Goal: Information Seeking & Learning: Learn about a topic

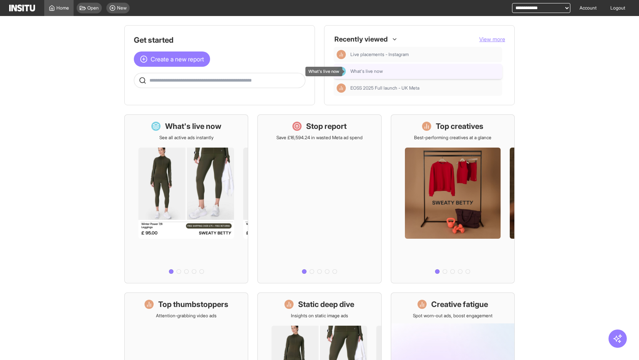
click at [373, 68] on span "What's live now" at bounding box center [367, 71] width 32 height 6
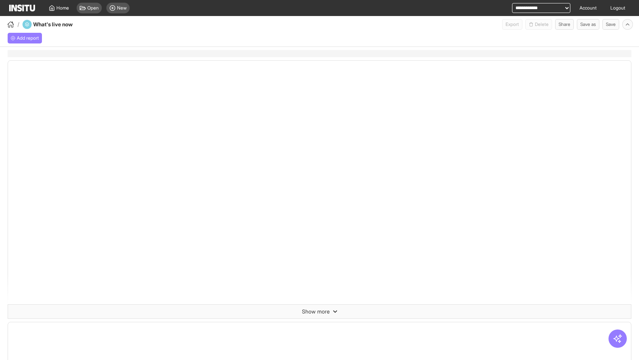
select select "**"
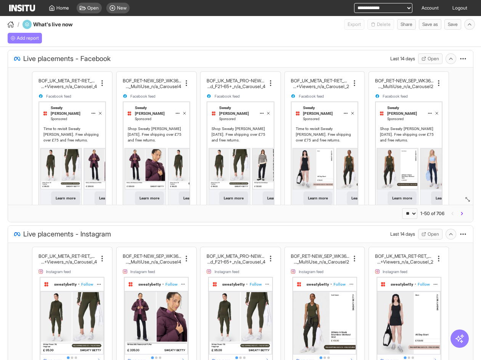
click at [370, 8] on select "**********" at bounding box center [383, 8] width 58 height 10
select select "**********"
click at [354, 3] on select "**********" at bounding box center [383, 8] width 58 height 10
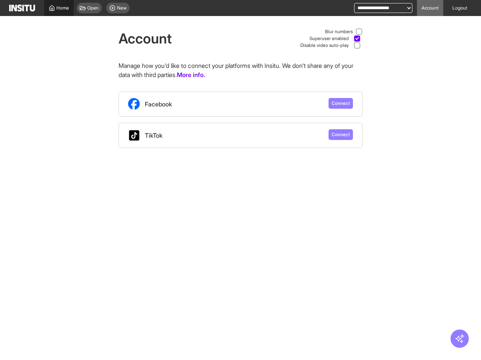
click at [64, 4] on link "Home" at bounding box center [58, 8] width 29 height 16
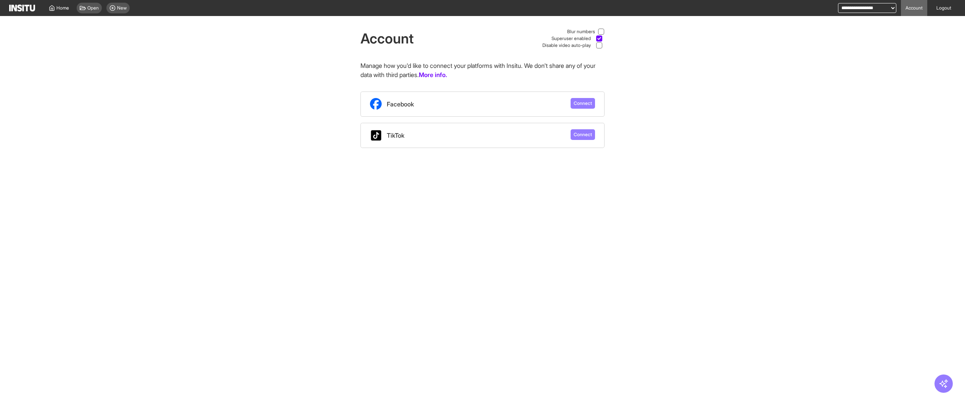
click at [109, 78] on div "Account Blur numbers Superuser enabled Disable video auto-play Manage how you'd…" at bounding box center [482, 82] width 965 height 132
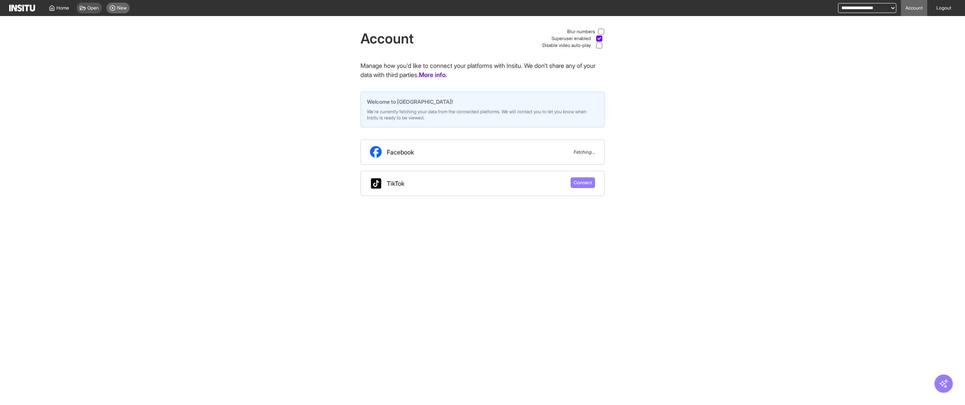
click at [126, 8] on span "New" at bounding box center [122, 8] width 10 height 6
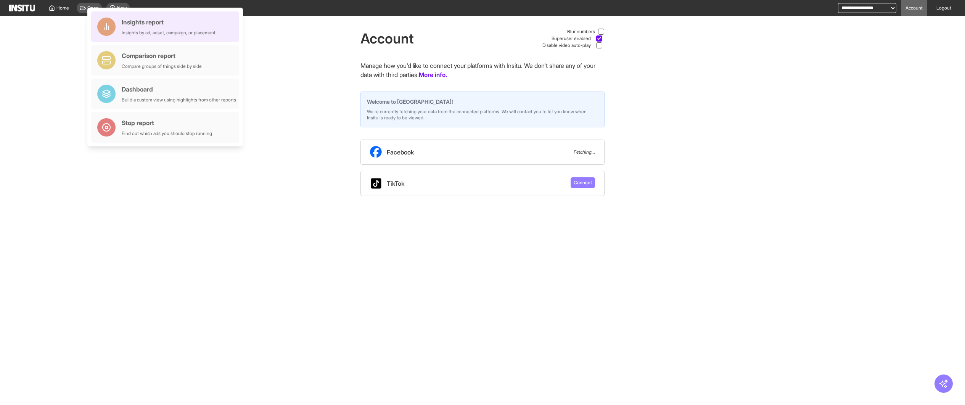
click at [132, 32] on div "Insights by ad, adset, campaign, or placement" at bounding box center [169, 33] width 94 height 6
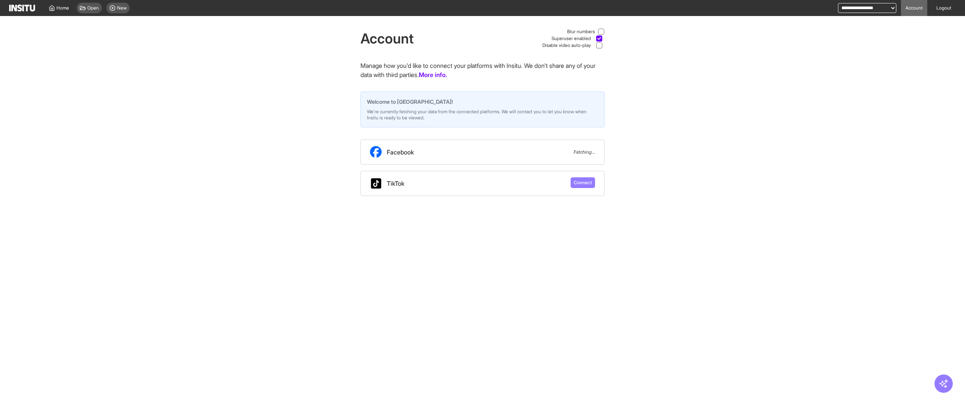
click at [75, 9] on div "Open New" at bounding box center [103, 8] width 59 height 16
click at [113, 8] on icon at bounding box center [112, 8] width 6 height 6
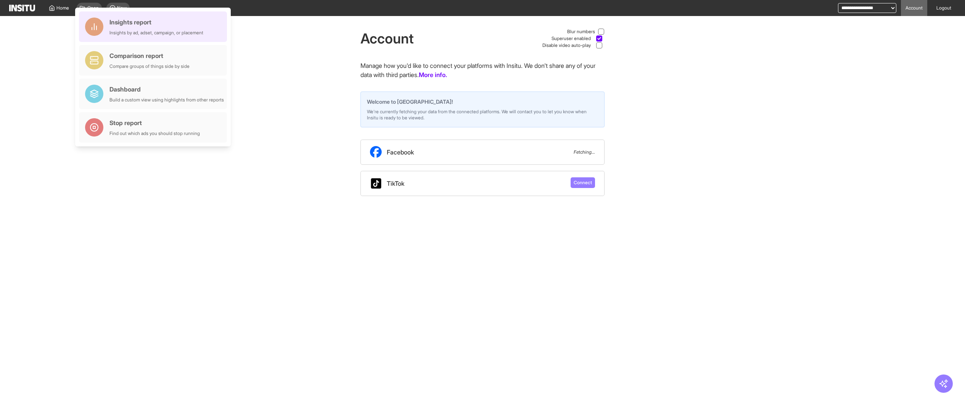
click at [110, 27] on div "Insights report Insights by ad, adset, campaign, or placement" at bounding box center [156, 27] width 94 height 18
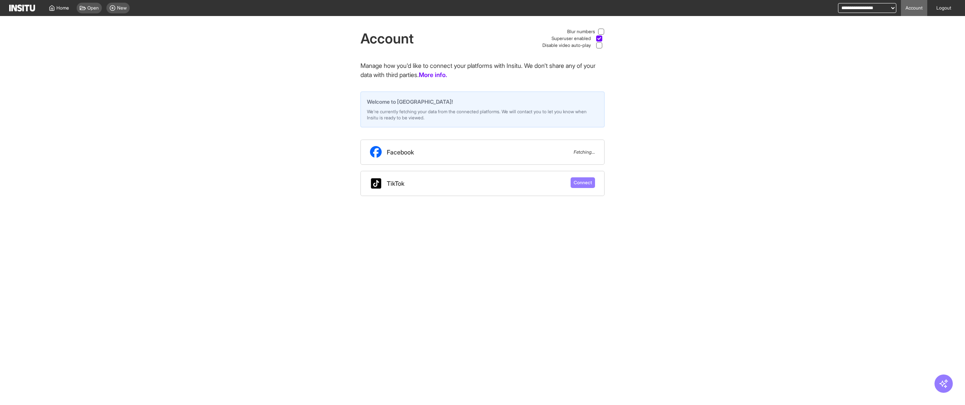
click at [180, 120] on div "Account Blur numbers Superuser enabled Disable video auto-play Manage how you'd…" at bounding box center [482, 106] width 965 height 180
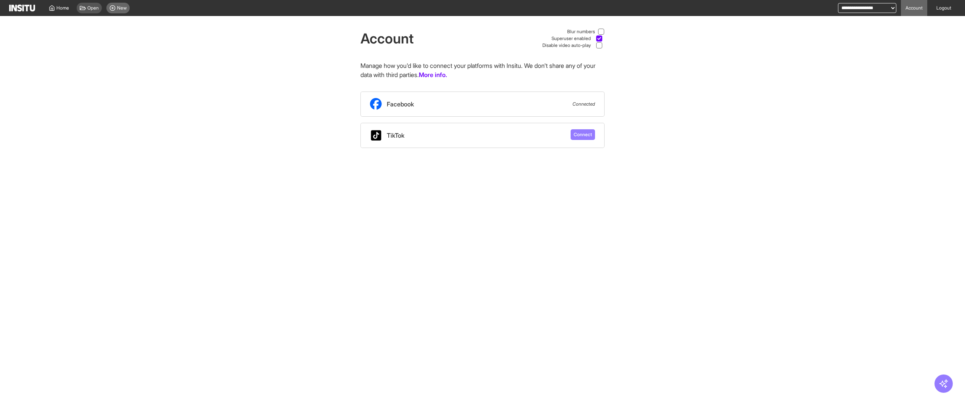
click at [114, 6] on icon at bounding box center [112, 8] width 6 height 6
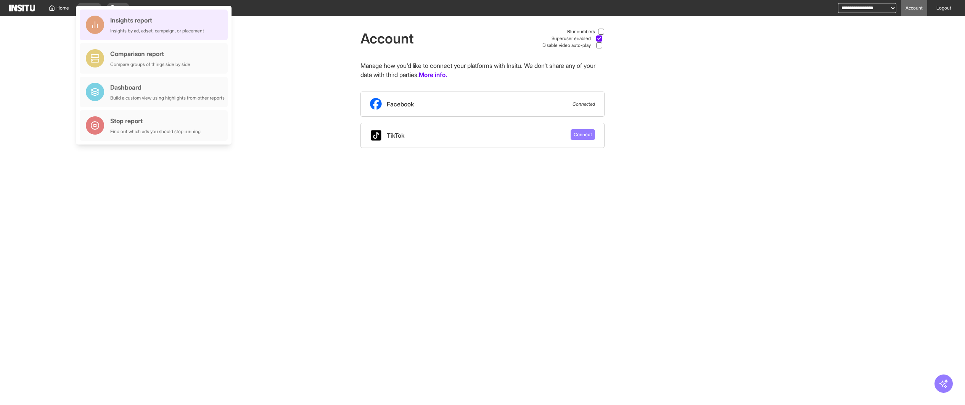
click at [140, 24] on div "Insights report" at bounding box center [157, 20] width 94 height 9
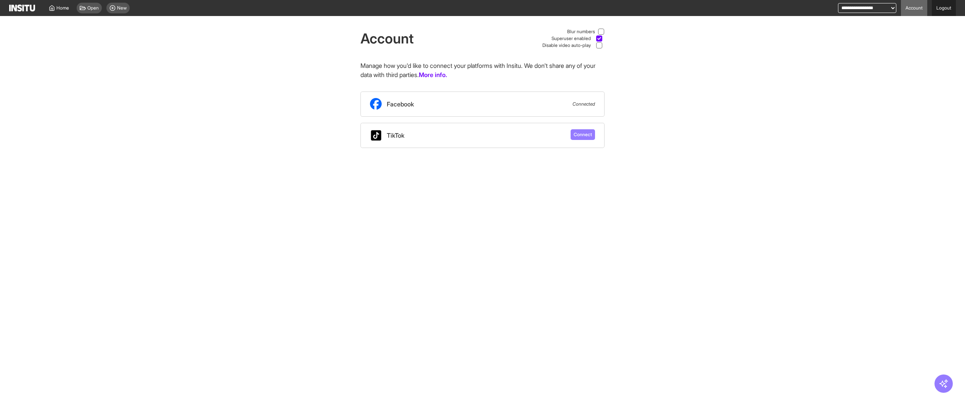
click at [944, 6] on link "Logout" at bounding box center [944, 8] width 24 height 16
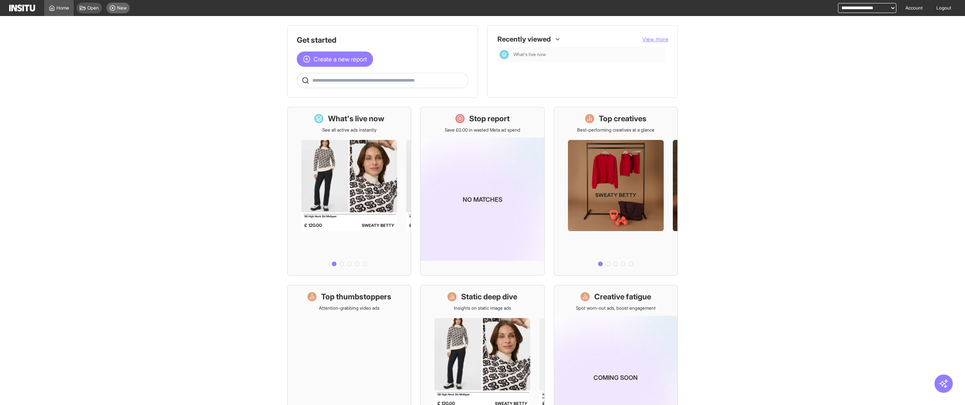
click at [126, 11] on span "New" at bounding box center [122, 8] width 10 height 6
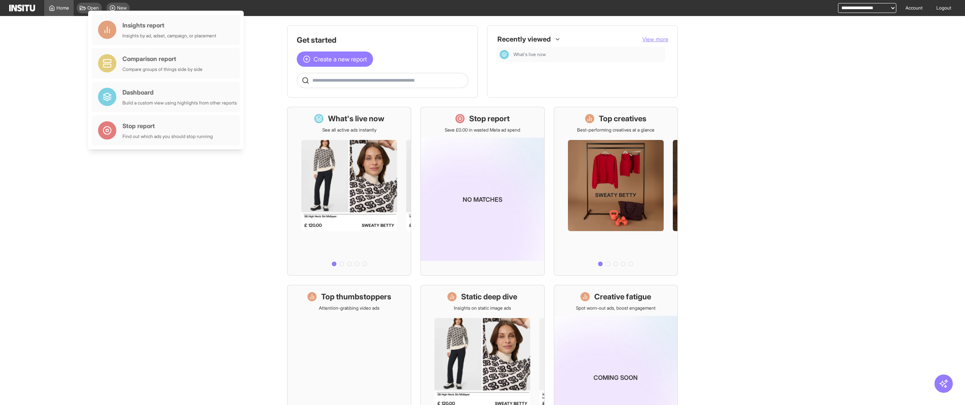
click at [774, 106] on main "Get started Create a new report Ask questions like: Which campaigns had the hig…" at bounding box center [482, 210] width 965 height 389
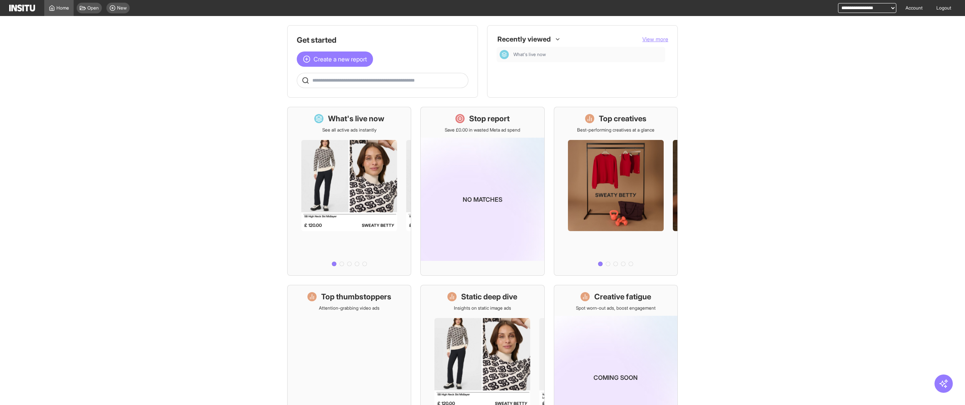
click at [209, 106] on main "Get started Create a new report Ask questions like: Which campaigns had the hig…" at bounding box center [482, 210] width 965 height 389
click at [488, 118] on h1 "Stop report" at bounding box center [489, 118] width 40 height 11
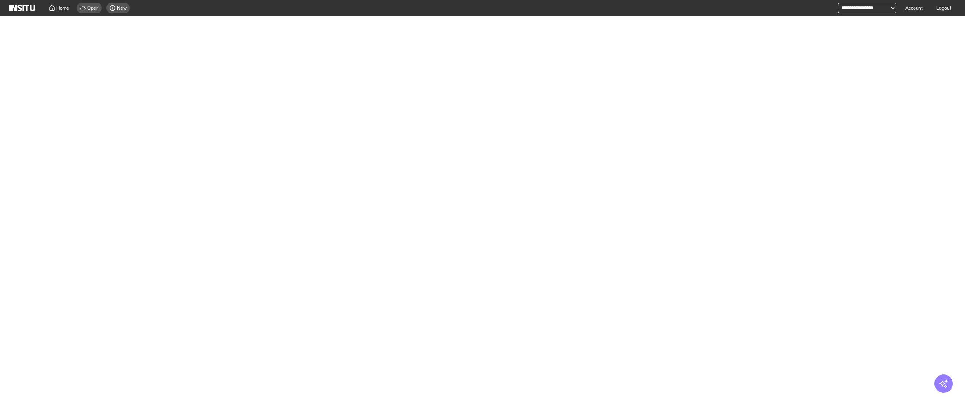
select select "**"
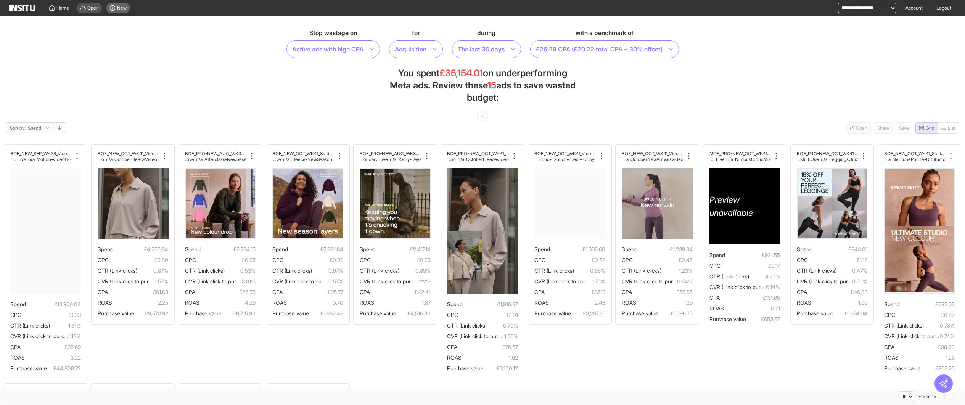
click at [126, 10] on span "New" at bounding box center [122, 8] width 10 height 6
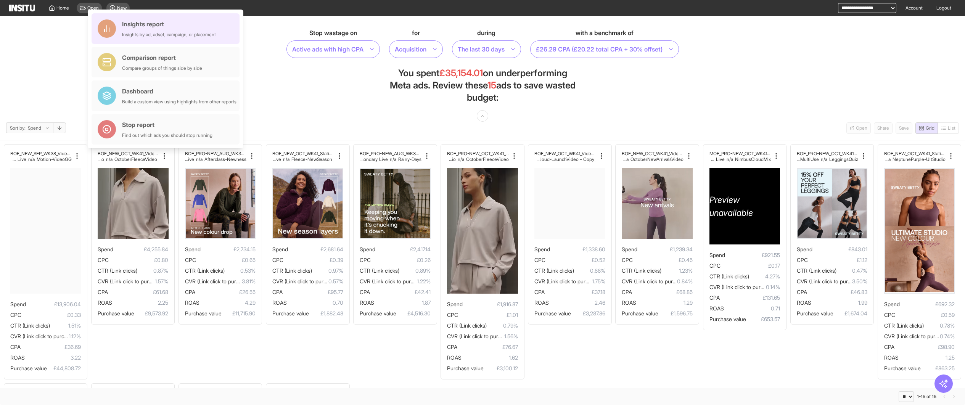
click at [155, 31] on div "Insights report Insights by ad, adset, campaign, or placement" at bounding box center [169, 28] width 94 height 18
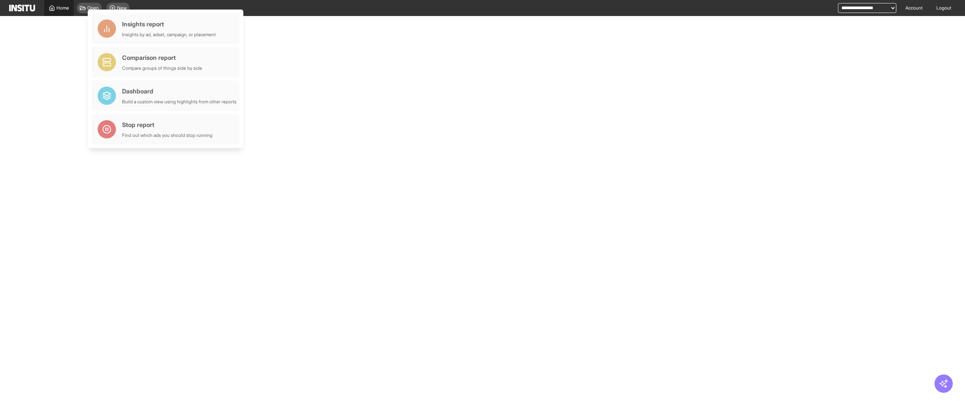
select select "**"
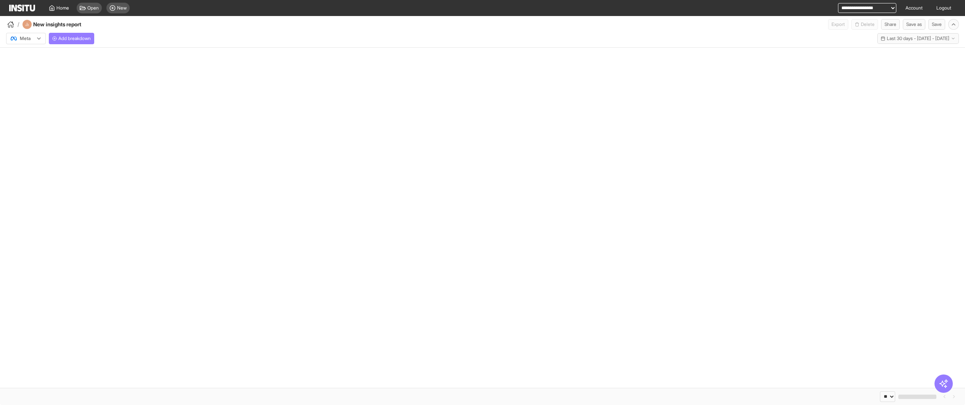
select select "**"
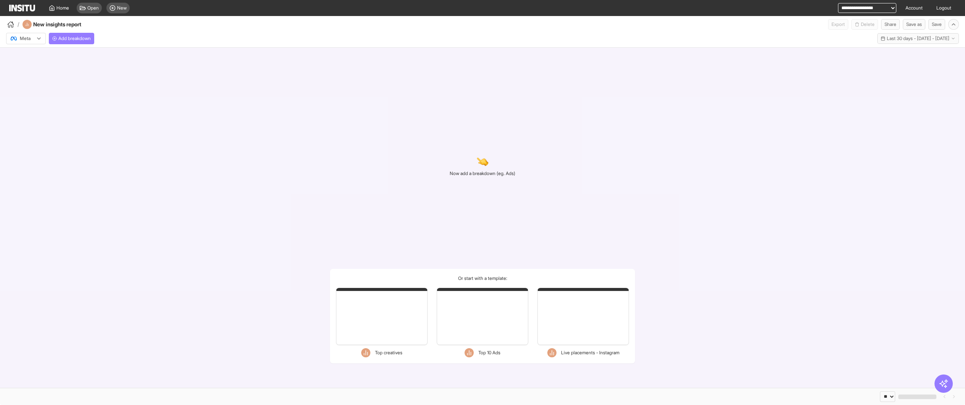
click at [97, 40] on div "Meta Add breakdown Last 30 days - Tue 9 Sep - Wed 8 Oct, 2025 9 Sep 25 - 8 Oct …" at bounding box center [482, 37] width 965 height 14
click at [90, 41] on span "Add breakdown" at bounding box center [74, 38] width 32 height 6
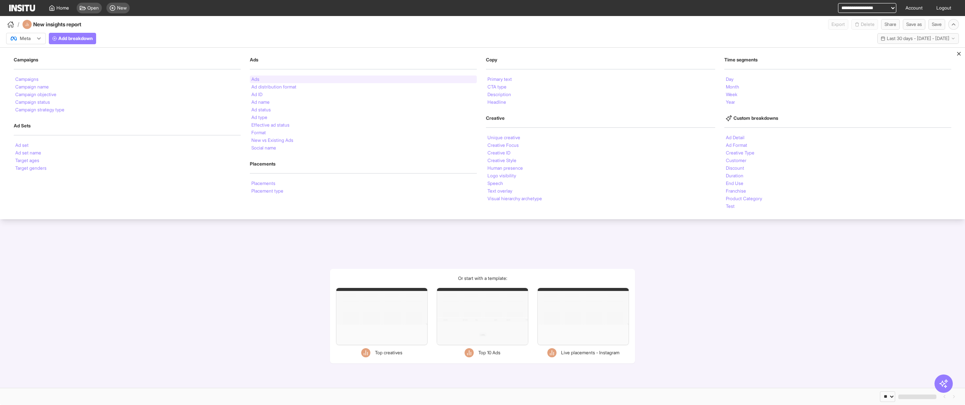
click at [367, 80] on div "Ads" at bounding box center [363, 80] width 227 height 8
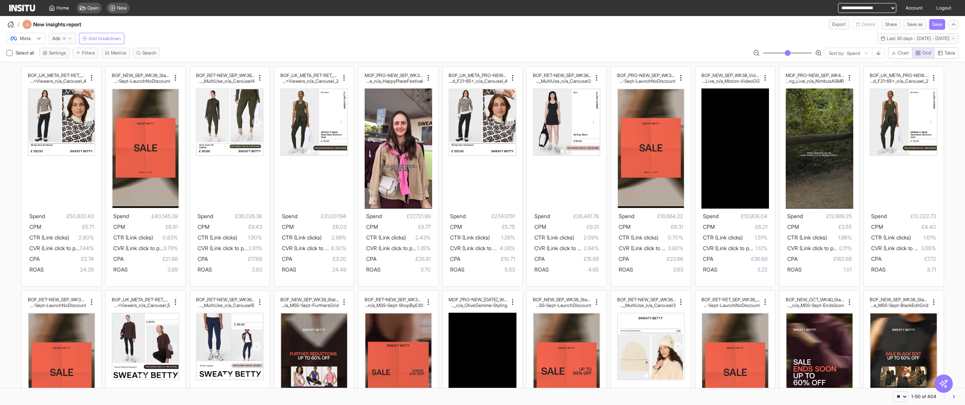
click at [149, 23] on div "/ New insights report Export Delete Share Save as Save" at bounding box center [482, 23] width 965 height 14
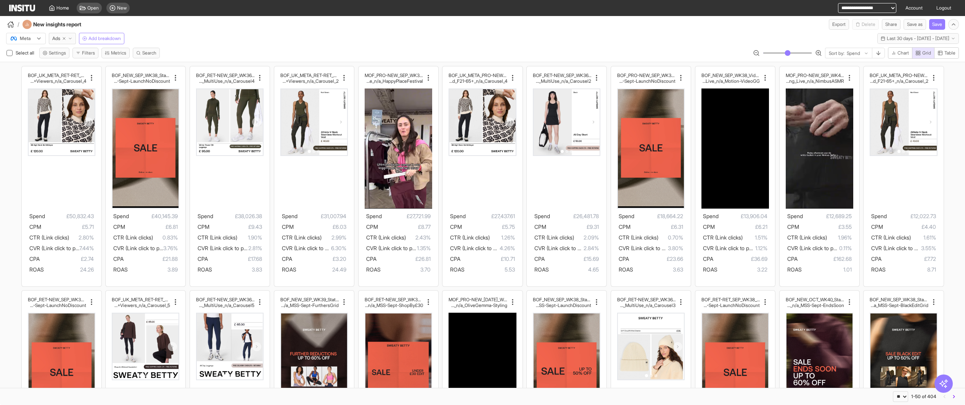
click at [863, 9] on select "**********" at bounding box center [867, 8] width 58 height 10
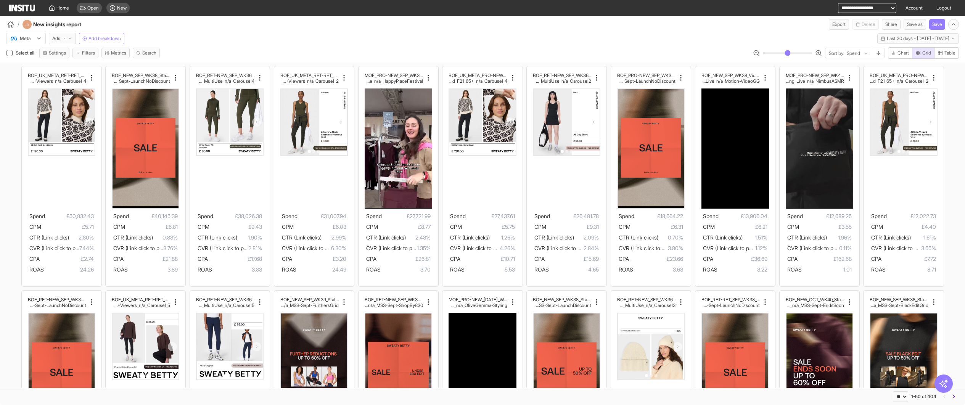
select select "**********"
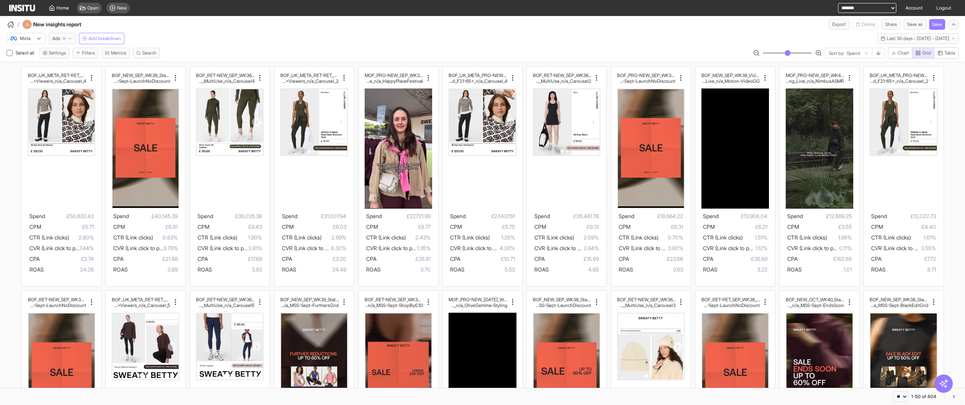
click at [838, 3] on select "**********" at bounding box center [867, 8] width 58 height 10
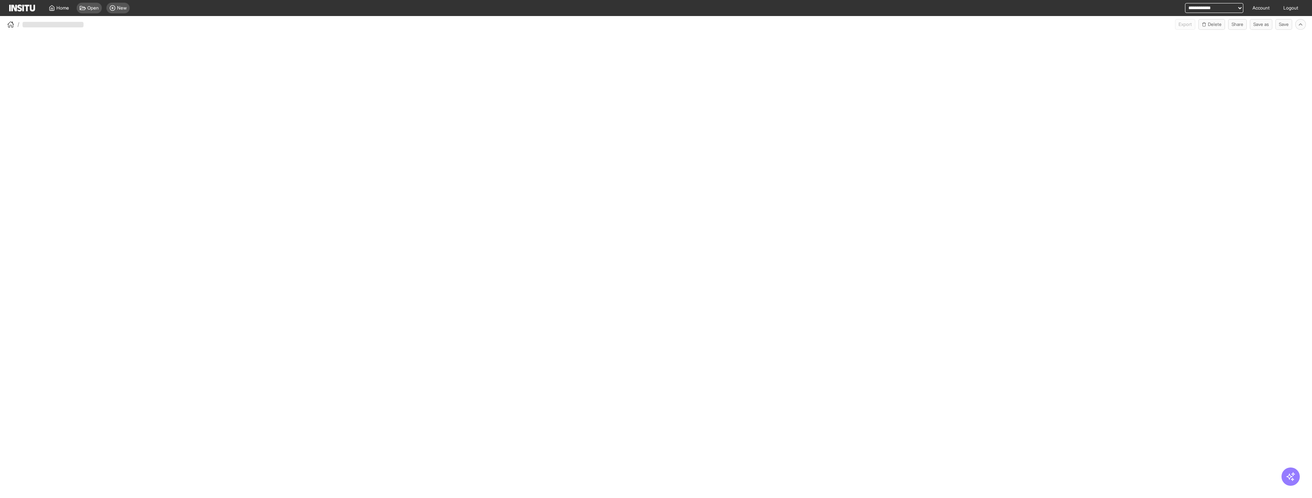
select select "**"
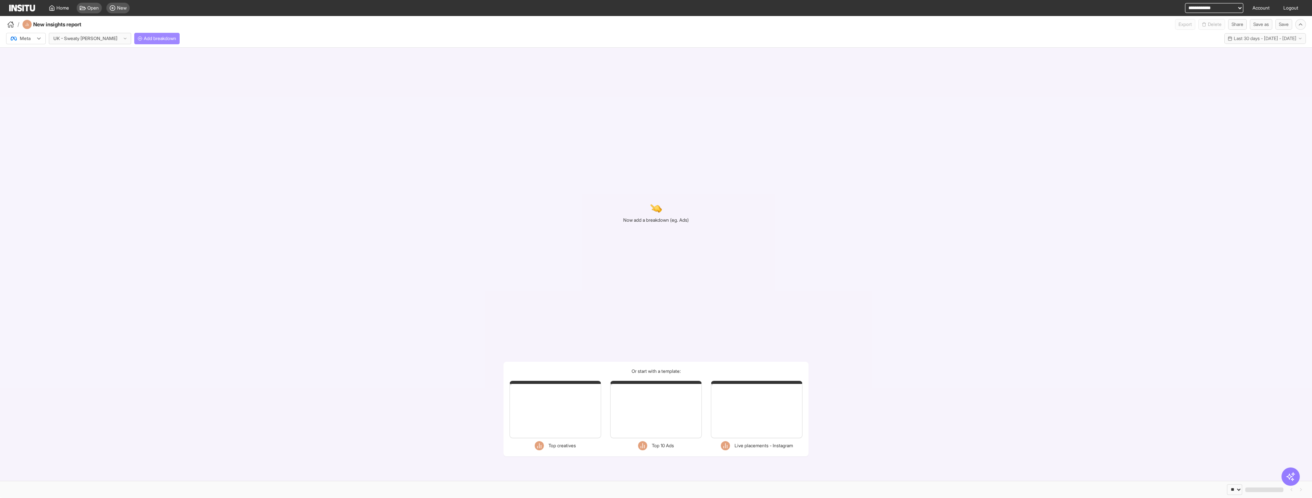
click at [144, 37] on span "Add breakdown" at bounding box center [160, 38] width 32 height 6
select select "**"
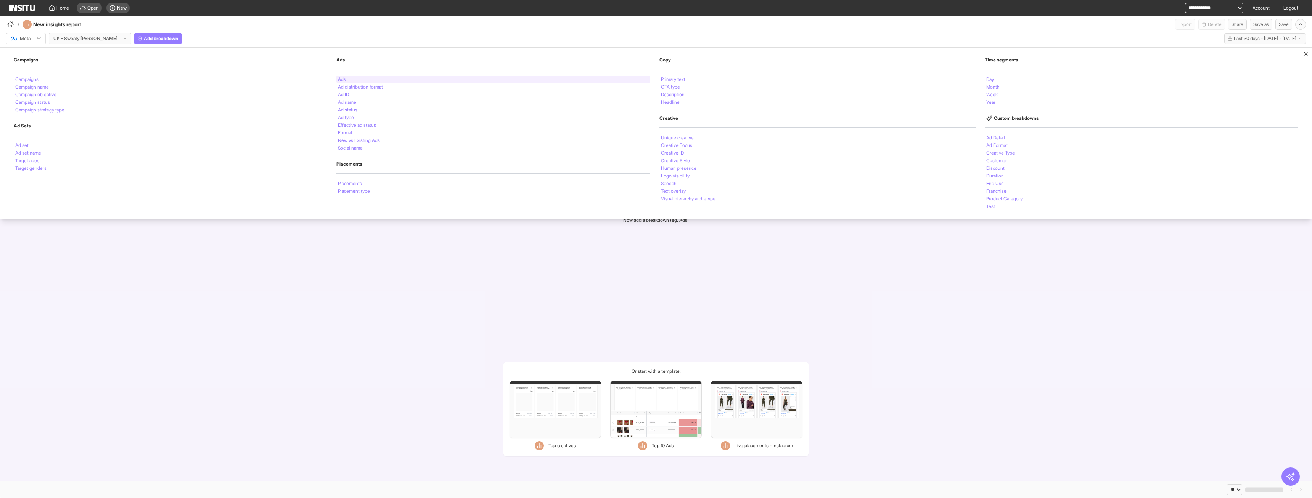
click at [386, 79] on div "Ads" at bounding box center [493, 80] width 314 height 8
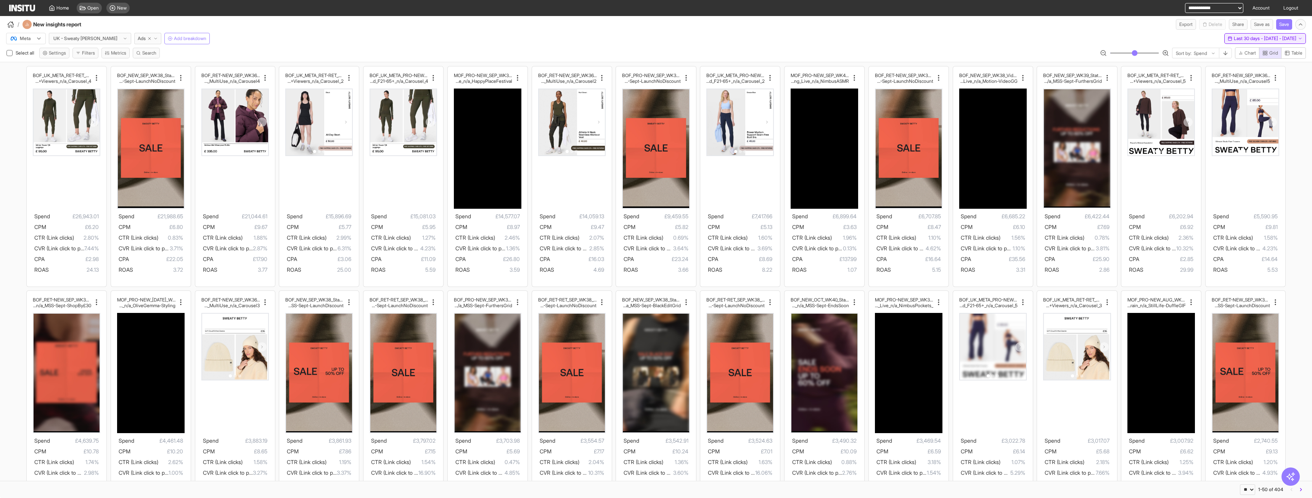
click at [1253, 40] on span "Last 30 days - [DATE] - [DATE]" at bounding box center [1265, 38] width 63 height 6
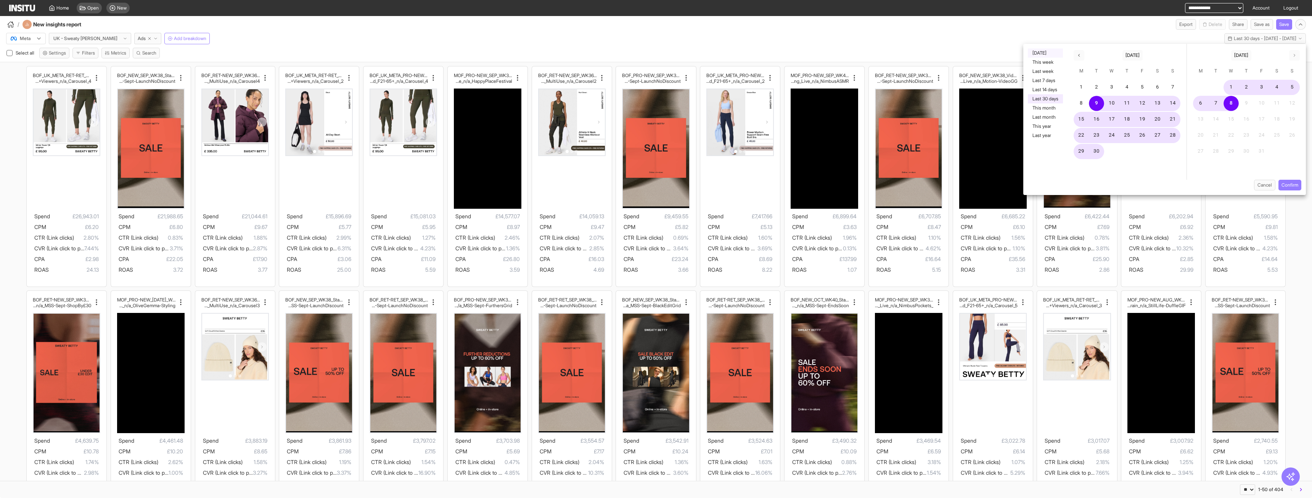
click at [1053, 49] on button "Yesterday" at bounding box center [1045, 52] width 35 height 9
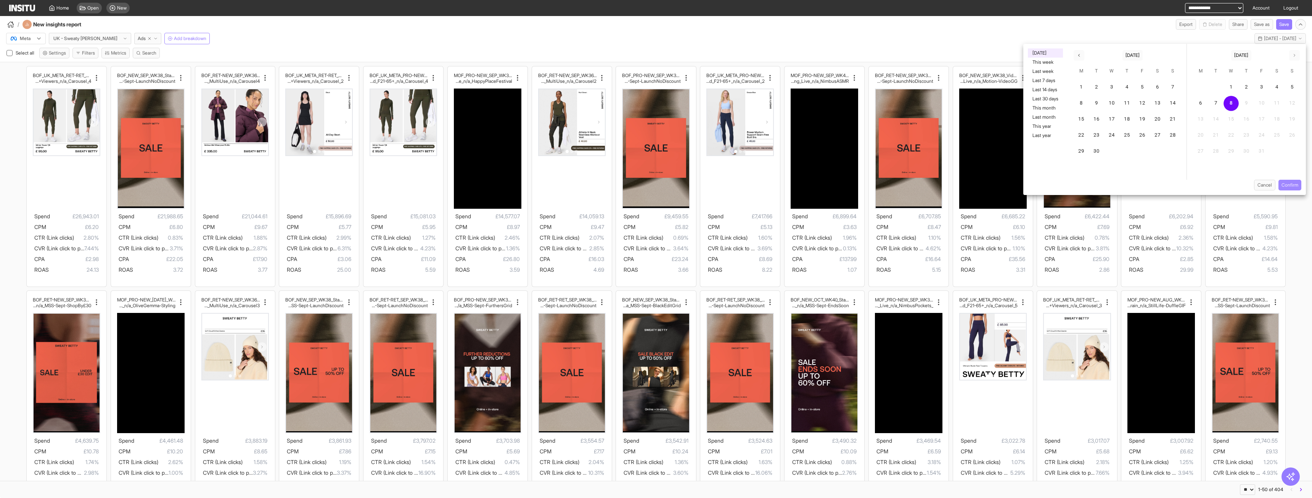
click at [1283, 180] on div "Yesterday This week Last week Last 7 days Last 14 days Last 30 days This month …" at bounding box center [1165, 119] width 283 height 151
click at [1281, 186] on button "Confirm" at bounding box center [1290, 185] width 23 height 11
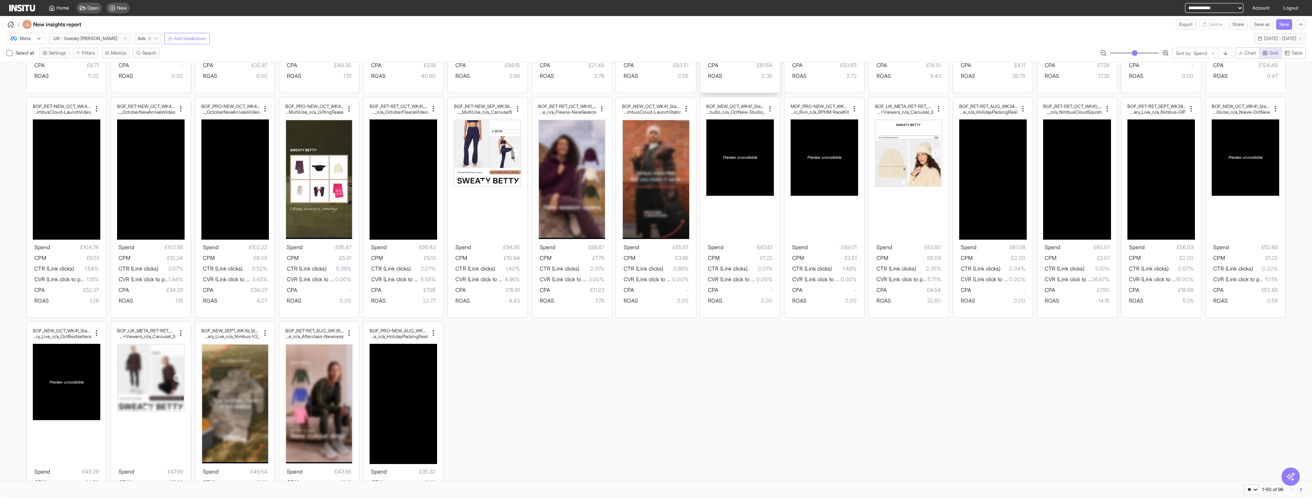
scroll to position [420, 0]
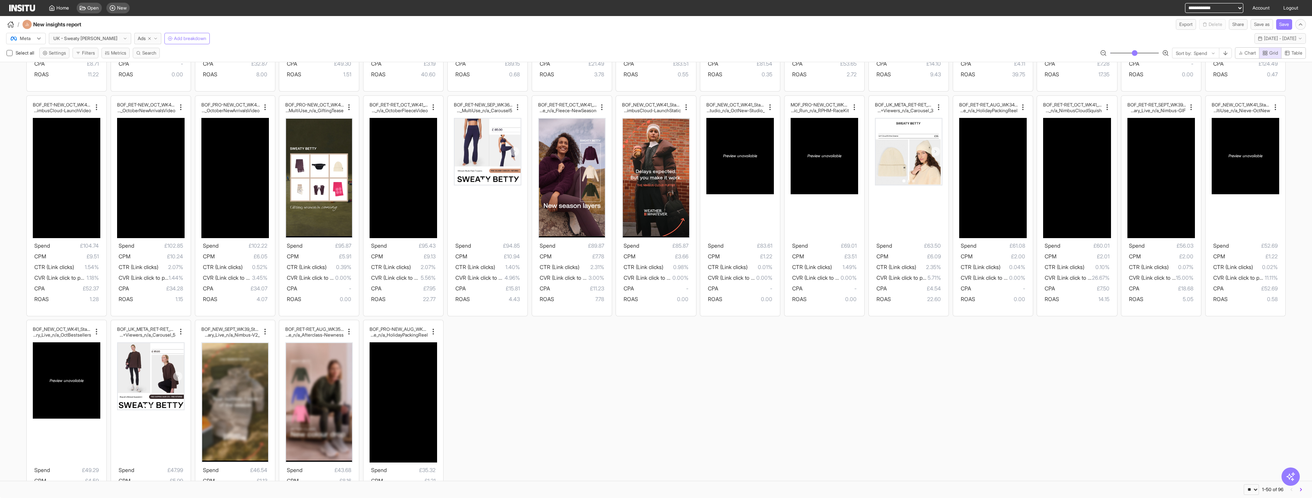
click at [792, 377] on div "BOF_RET-NEW_SEP_WK36_DPA_n/a_FullPrice_Mult iCat_MultiFran_Ecom_MultiUse_n/a_Ca…" at bounding box center [656, 94] width 1312 height 902
click at [987, 350] on div "BOF_RET-NEW_SEP_WK36_DPA_n/a_FullPrice_Mult iCat_MultiFran_Ecom_MultiUse_n/a_Ca…" at bounding box center [656, 94] width 1312 height 902
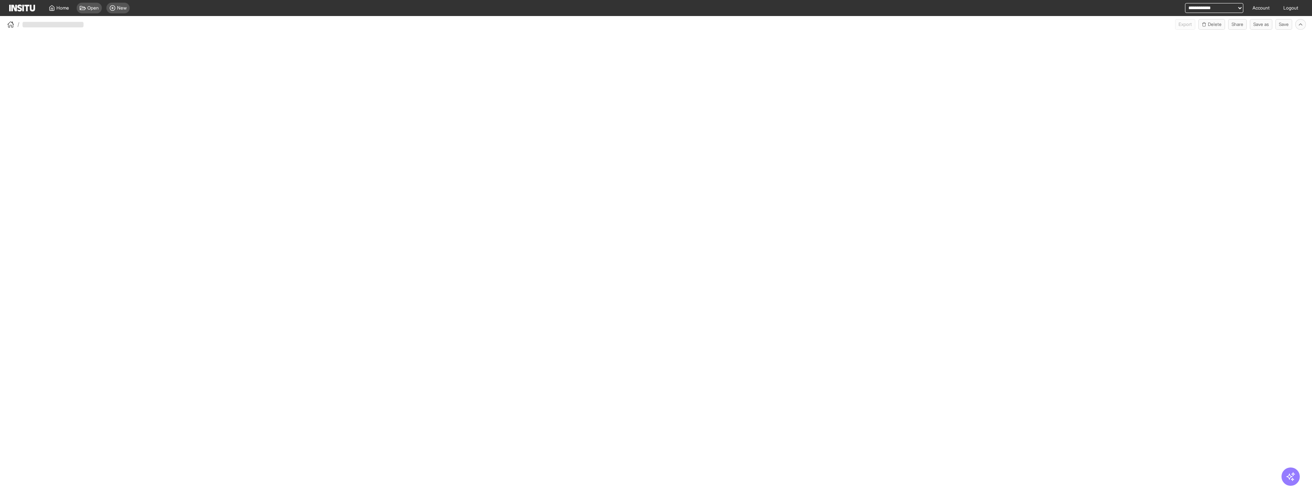
select select "**"
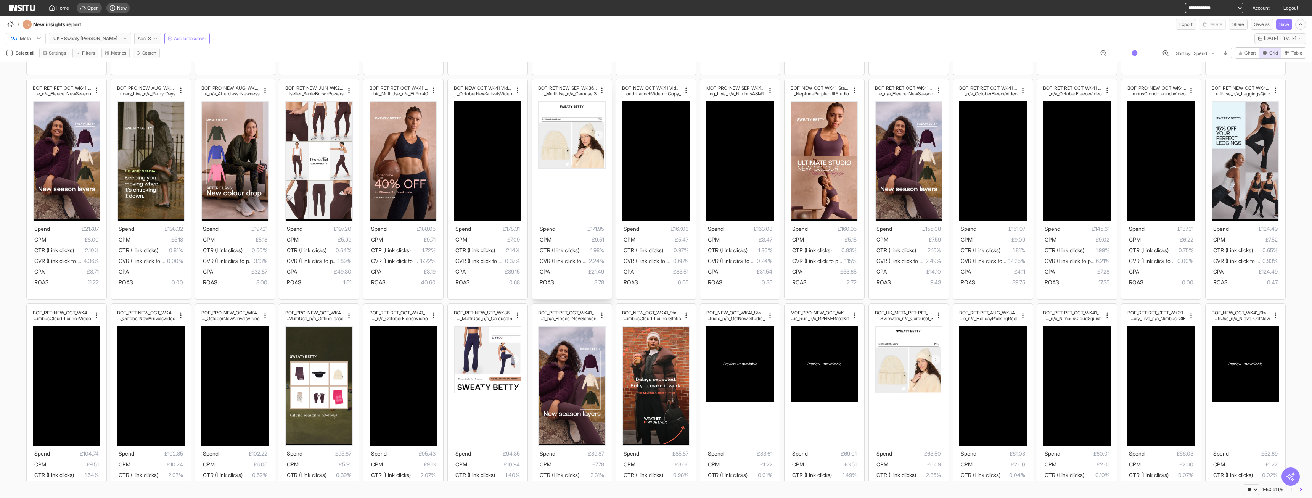
scroll to position [229, 0]
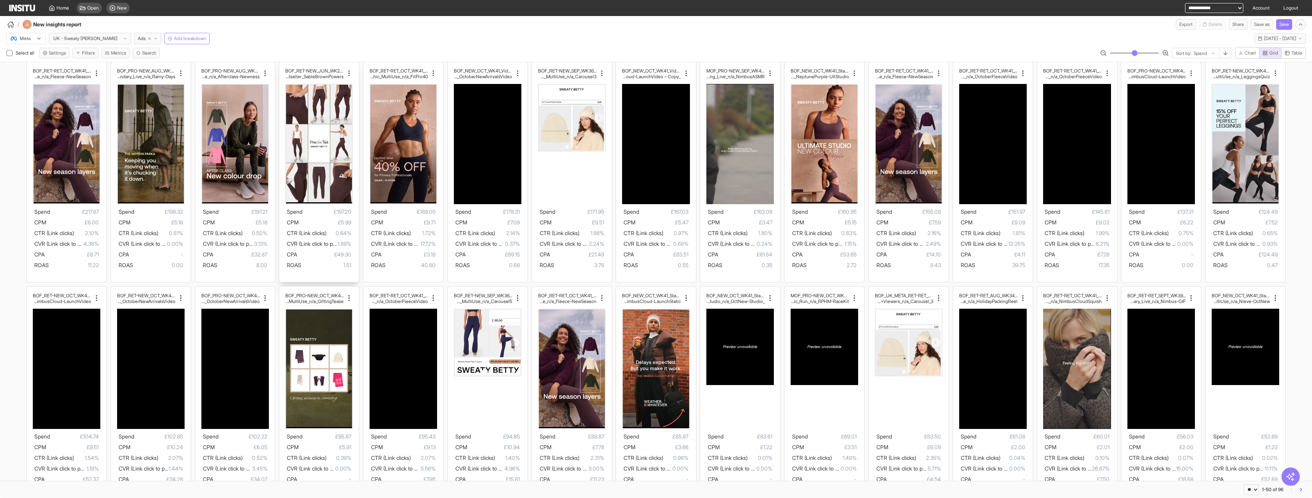
click at [329, 90] on img at bounding box center [319, 144] width 66 height 118
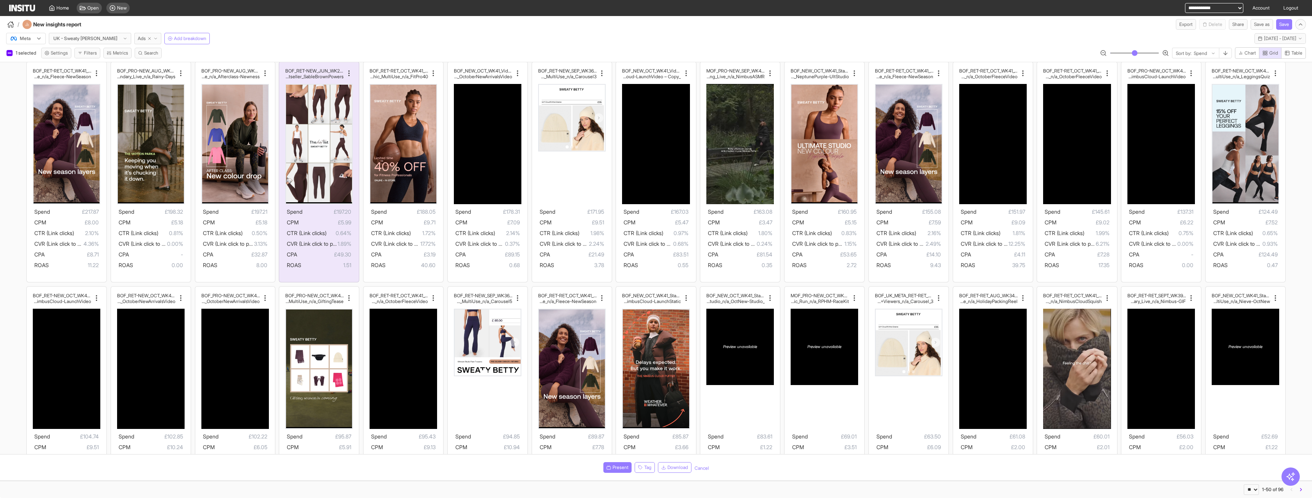
click at [138, 37] on span "Ads" at bounding box center [142, 38] width 8 height 6
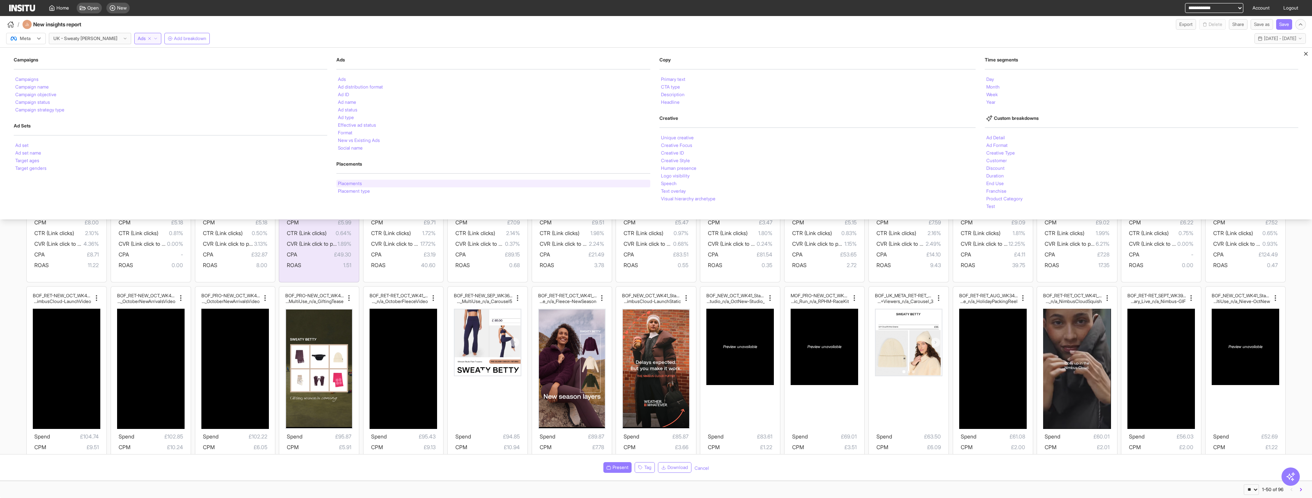
click at [390, 184] on div "Placements" at bounding box center [493, 184] width 314 height 8
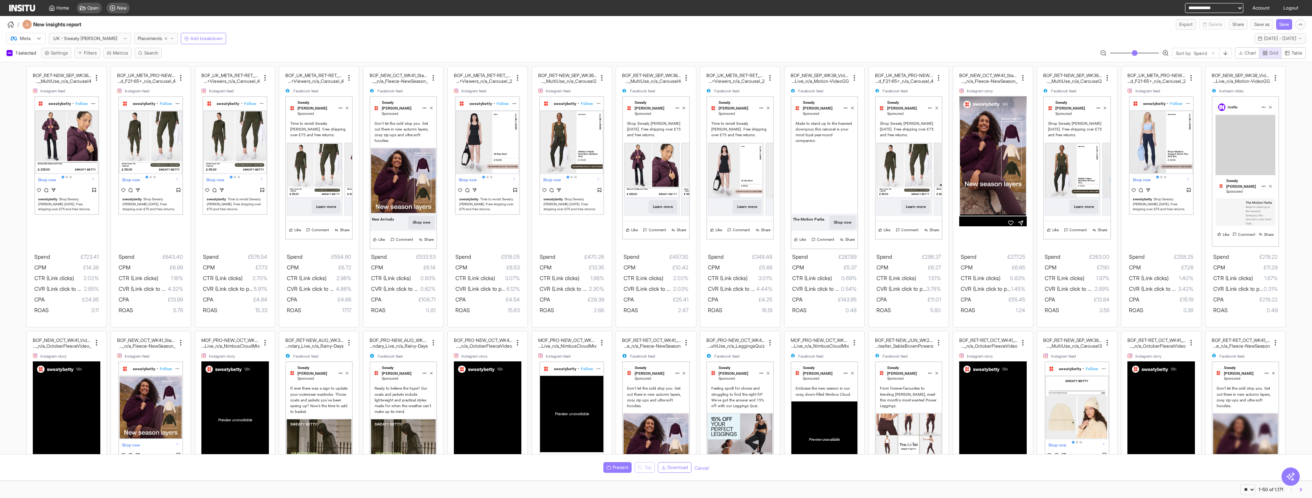
click at [701, 472] on div "Present Tag Download Cancel" at bounding box center [656, 467] width 1300 height 11
click at [408, 90] on div "Facebook feed" at bounding box center [404, 91] width 68 height 5
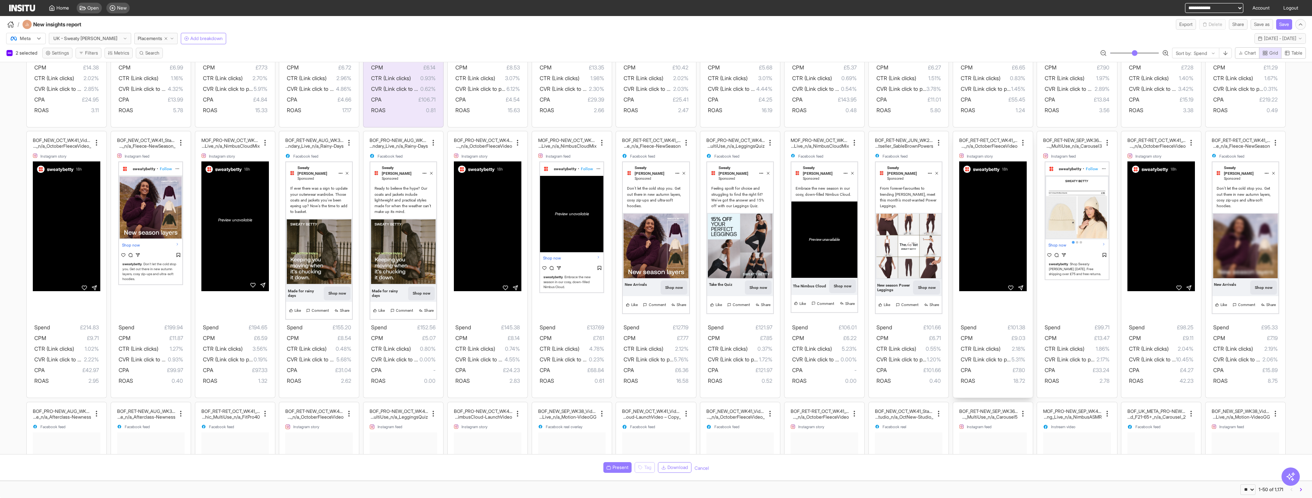
scroll to position [229, 0]
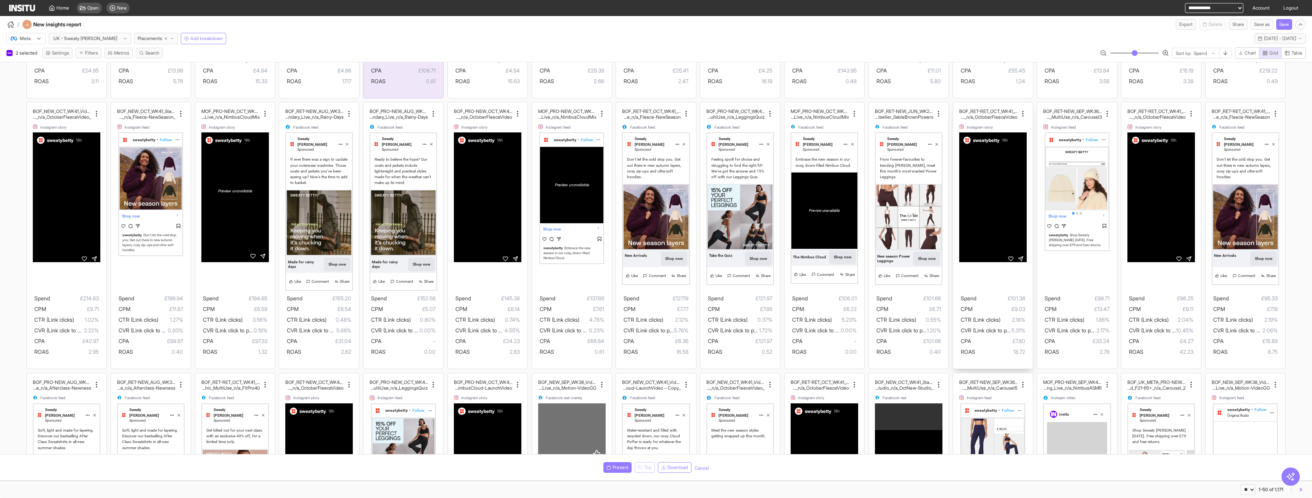
click at [1004, 115] on div "BOF_RET-RET_OCT_WK41_Video_20sUnder_FullPrice_MultiC at_MultiFran_Secondary_Stu…" at bounding box center [993, 118] width 68 height 21
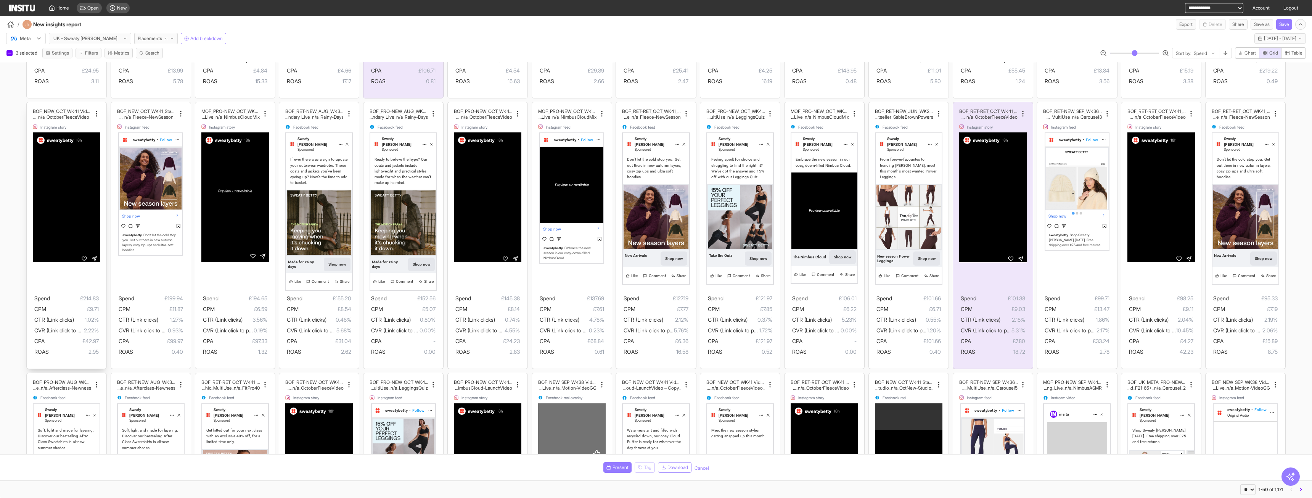
click at [68, 124] on div "Instagram story" at bounding box center [67, 126] width 68 height 5
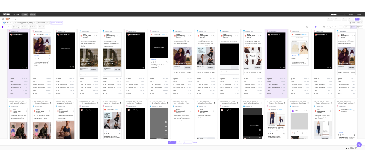
scroll to position [305, 0]
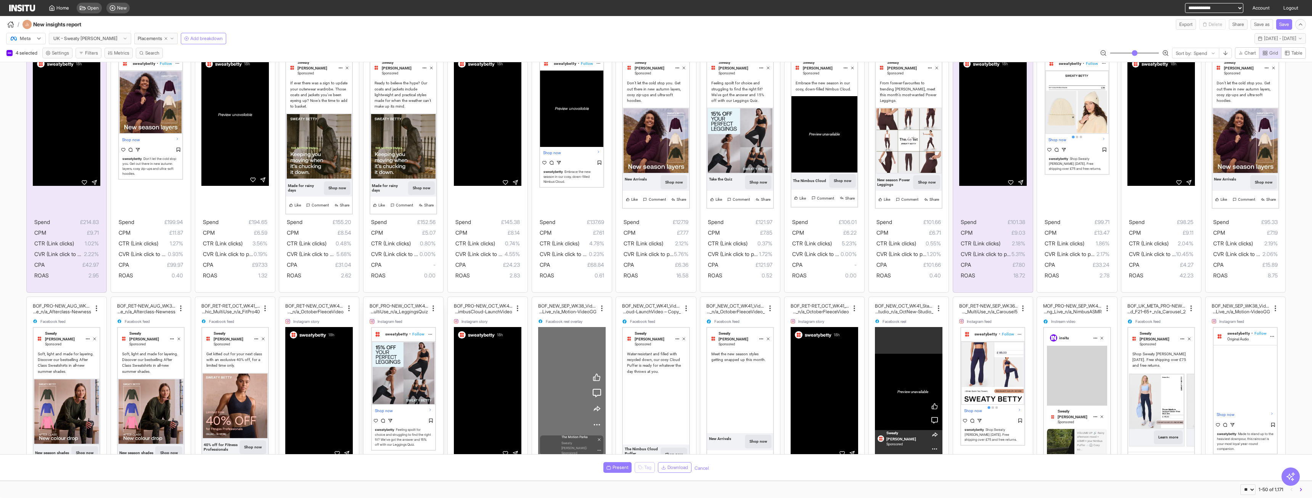
click at [394, 309] on h2 "gs_MultiFran_Secondary_MultiUse_n/a_LeggingsQuiz" at bounding box center [399, 312] width 58 height 6
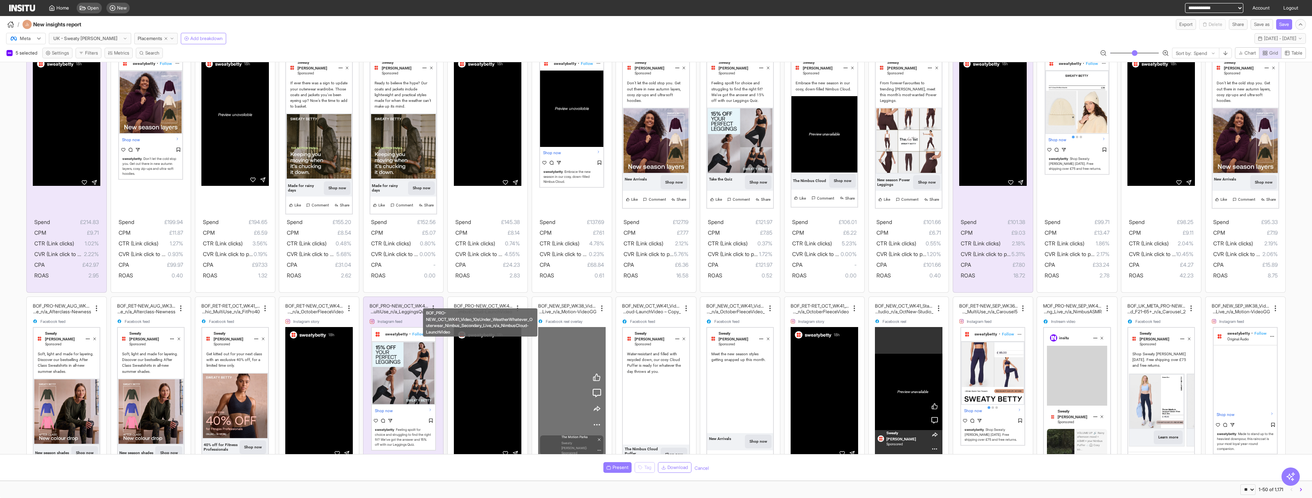
click at [496, 309] on h2 "rwear_Nimbus_Secondary_Live_n/a_NimbusCloud-LaunchVideo" at bounding box center [483, 312] width 58 height 6
click at [617, 464] on button "Present" at bounding box center [618, 467] width 28 height 11
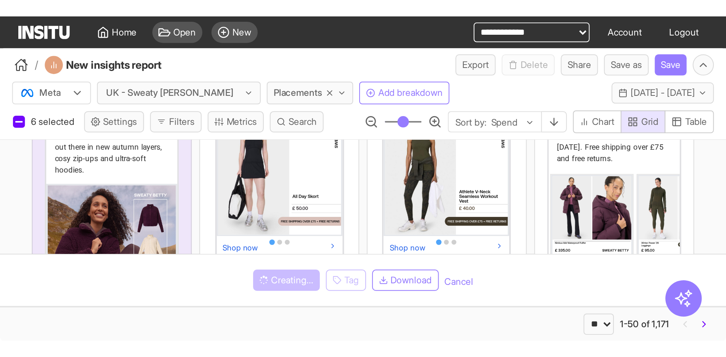
scroll to position [800, 0]
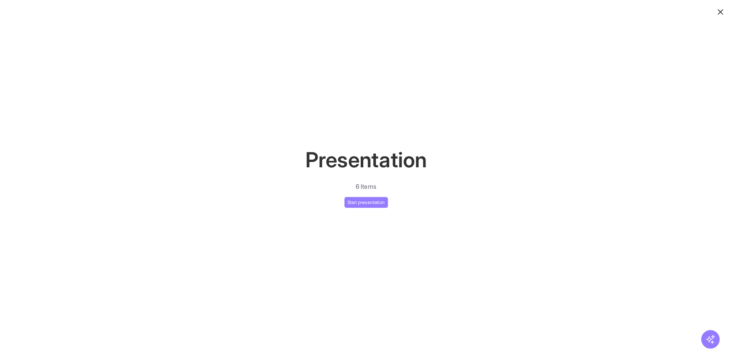
scroll to position [305, 0]
click at [372, 198] on button "Start presentation" at bounding box center [366, 201] width 43 height 11
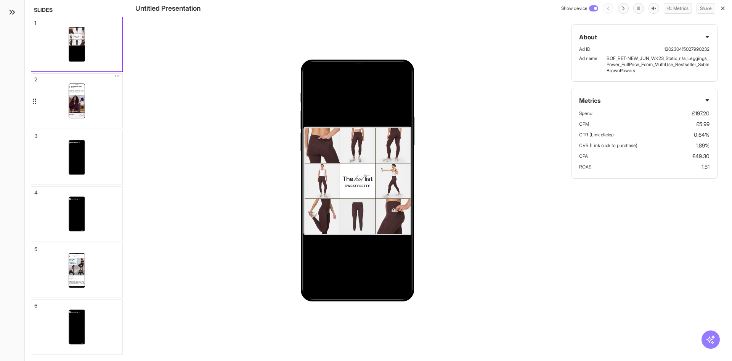
click at [62, 108] on div "Sweaty Betty Sponsored Don’t let the cold stop you. Get out there in new autumn…" at bounding box center [76, 101] width 91 height 54
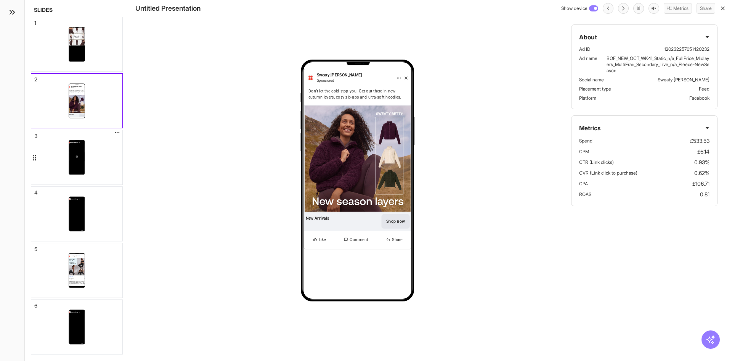
click at [87, 179] on div "sweatybetty 18h" at bounding box center [76, 157] width 91 height 54
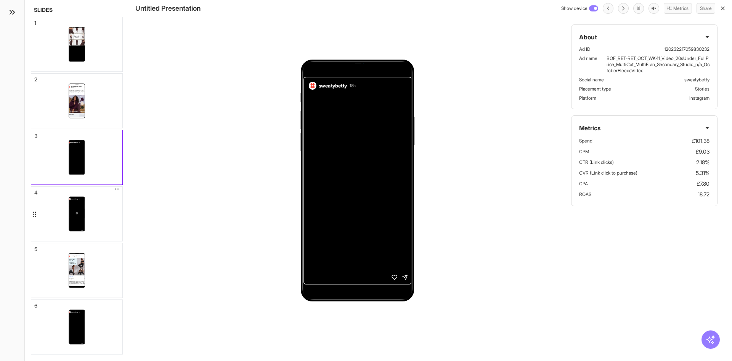
click at [102, 238] on div "sweatybetty 18h" at bounding box center [76, 214] width 91 height 54
click at [113, 275] on div "sweatybetty • Follow Shop now sweatybetty Feeling spoilt for choice and struggl…" at bounding box center [76, 270] width 91 height 54
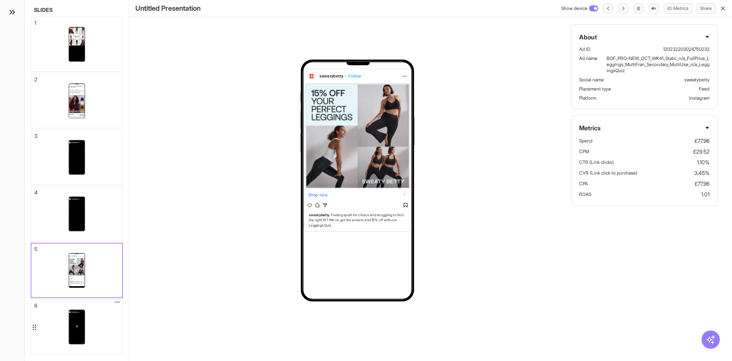
click at [83, 321] on div at bounding box center [77, 325] width 18 height 9
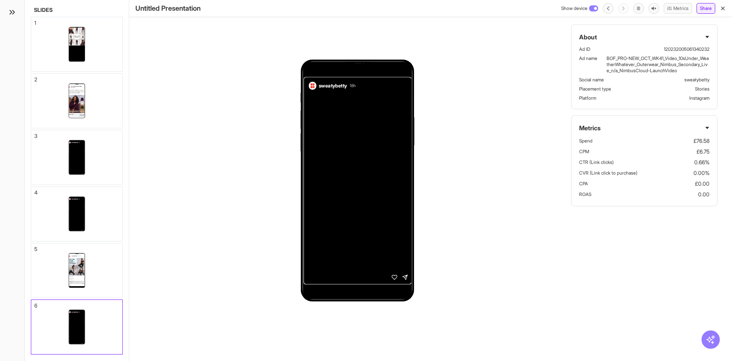
click at [697, 7] on button "Share" at bounding box center [706, 8] width 19 height 11
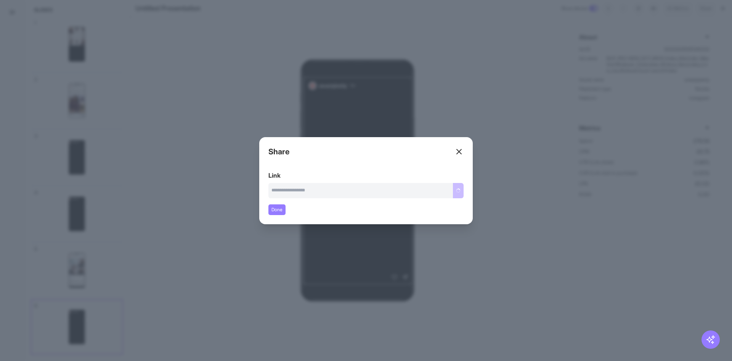
type input "**********"
click at [461, 150] on icon at bounding box center [459, 151] width 9 height 9
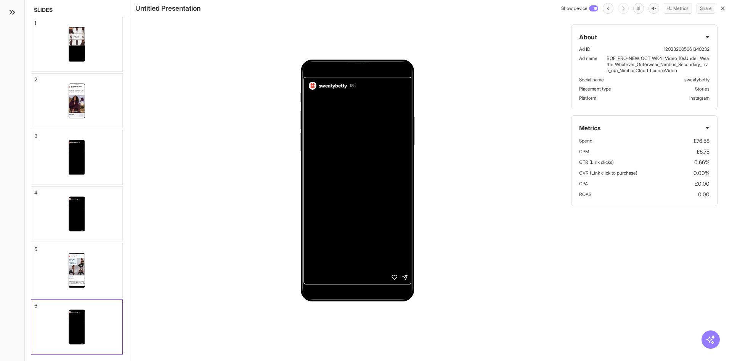
click at [706, 2] on div "Untitled Presentation Show device Metrics Share" at bounding box center [430, 8] width 603 height 17
click at [705, 6] on button "Share" at bounding box center [706, 8] width 19 height 11
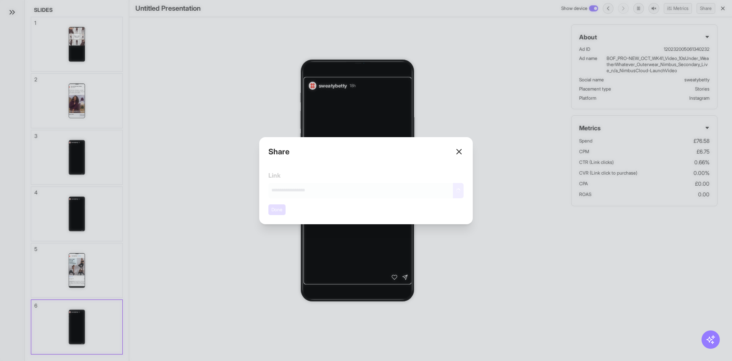
type input "**********"
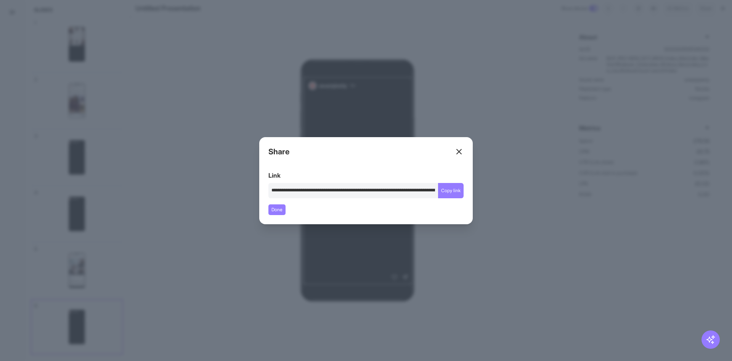
click at [333, 187] on input "**********" at bounding box center [354, 190] width 170 height 15
click at [499, 107] on div "Close overlay" at bounding box center [366, 180] width 732 height 361
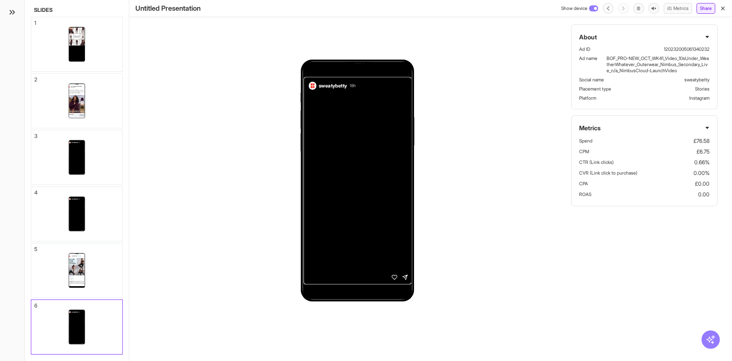
click at [699, 9] on button "Share" at bounding box center [706, 8] width 19 height 11
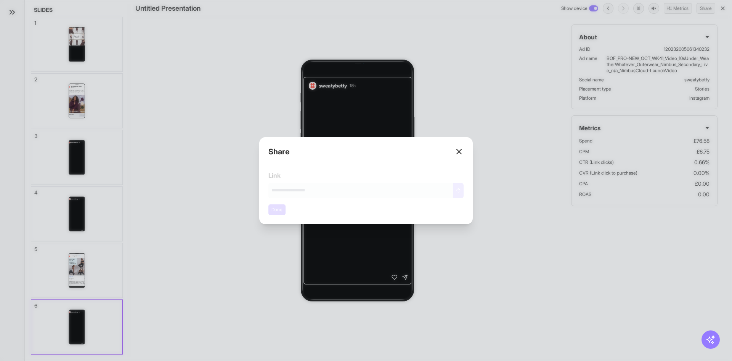
type input "**********"
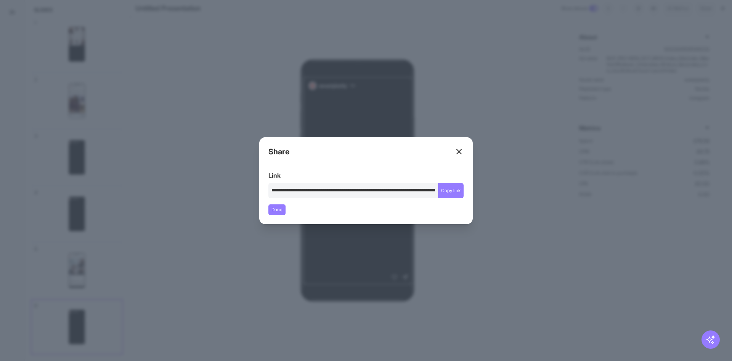
click at [322, 262] on div "Close overlay" at bounding box center [366, 180] width 732 height 361
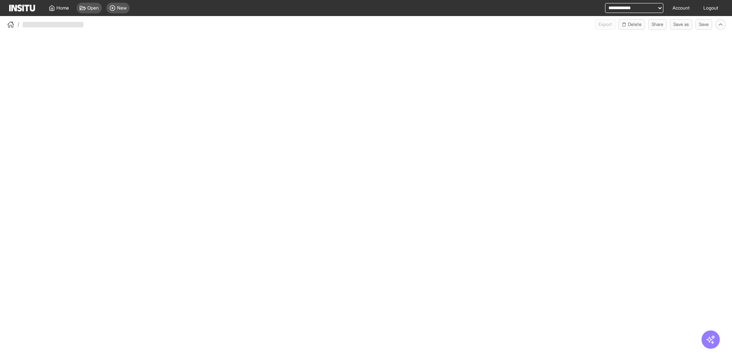
select select "**"
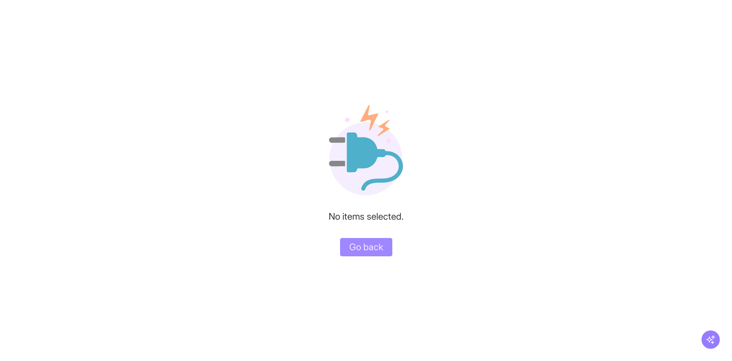
click at [373, 253] on button "Go back" at bounding box center [366, 247] width 52 height 18
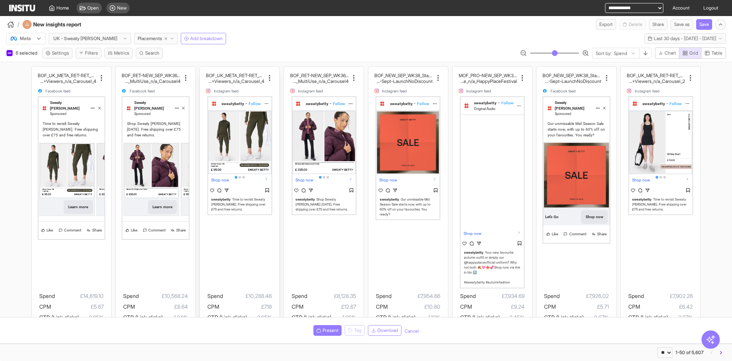
click at [237, 89] on span "Instagram feed" at bounding box center [226, 91] width 25 height 4
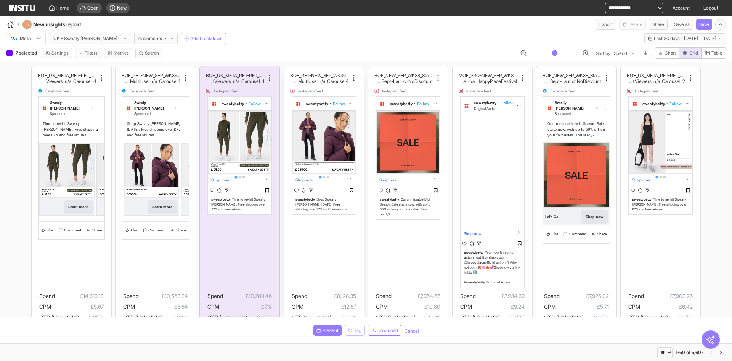
click at [312, 81] on h2 "iCat_MultiFran_Ecom_MultiUse_n/a_Carousel4" at bounding box center [319, 81] width 58 height 6
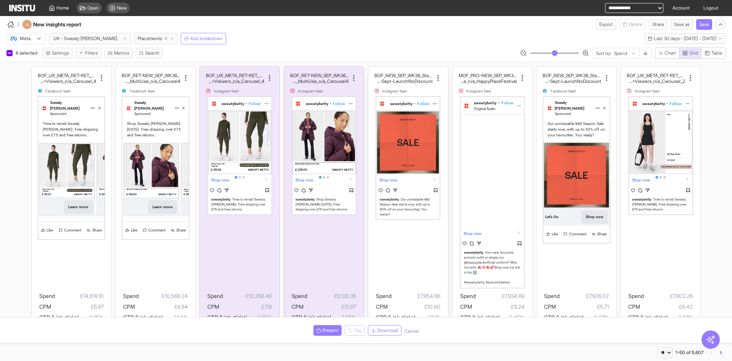
click at [394, 84] on div "BOF_NEW_SEP_WK38_Static_n/a_MSS_MultiCat_MultiFra n_Graphic_MultiUse_n/a_MSS-Se…" at bounding box center [409, 82] width 68 height 21
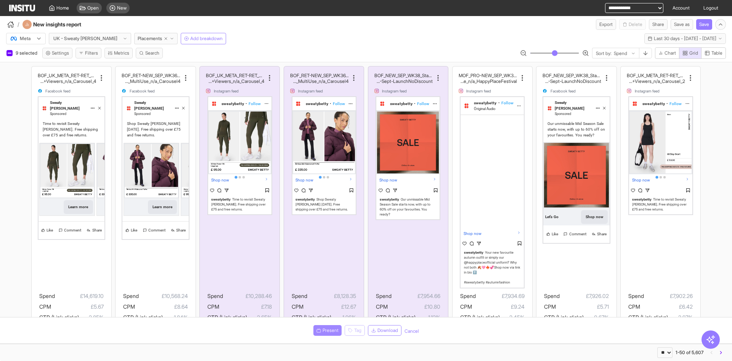
click at [324, 332] on span "Present" at bounding box center [331, 330] width 16 height 6
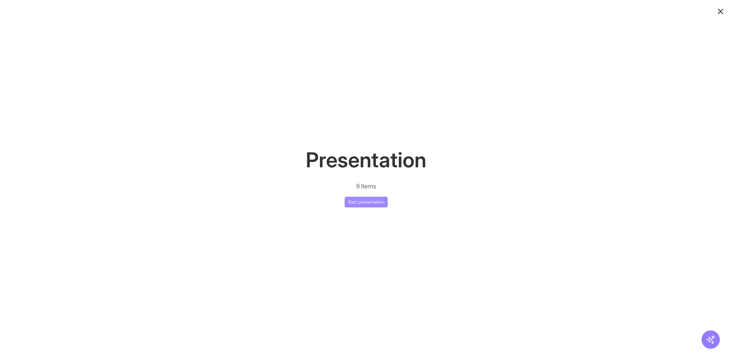
click at [364, 202] on button "Start presentation" at bounding box center [366, 201] width 43 height 11
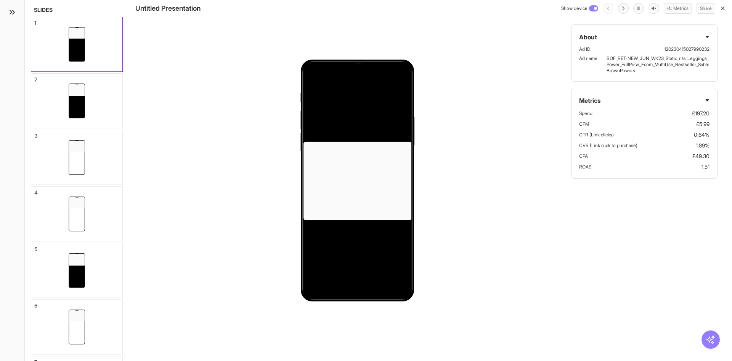
click at [724, 8] on line "button" at bounding box center [723, 8] width 3 height 3
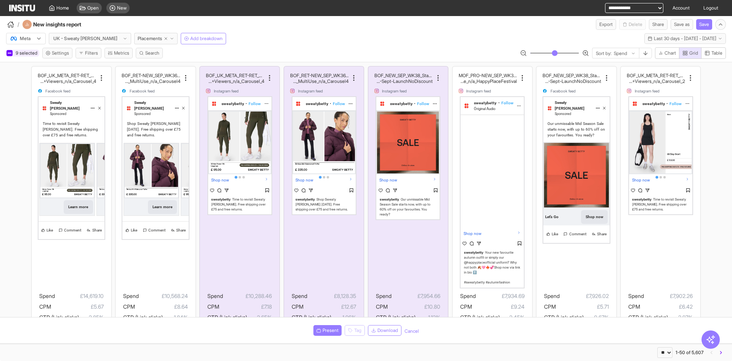
click at [35, 53] on span "9 selected" at bounding box center [27, 53] width 23 height 6
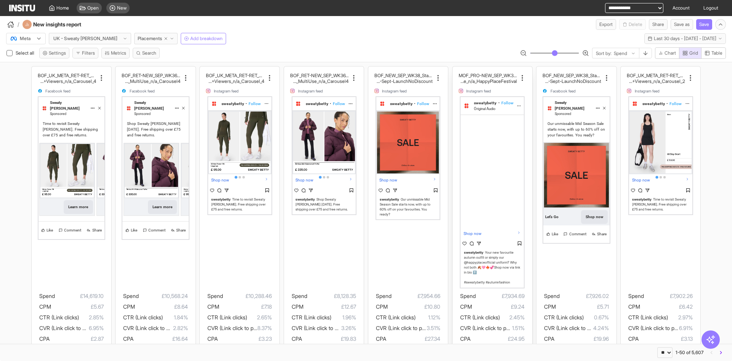
click at [510, 95] on div "MOF_PRO-NEW_SEP_WK36_Video_30sUnder_FullPrice_Multi Cat_MultiFran_Secondary_Liv…" at bounding box center [493, 215] width 68 height 287
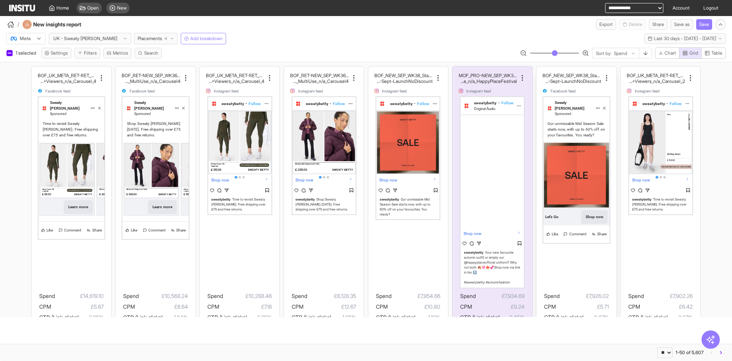
click at [576, 80] on h2 "n_Graphic_MultiUse_n/a_MSS-Sept-LaunchNoDiscount" at bounding box center [572, 81] width 58 height 6
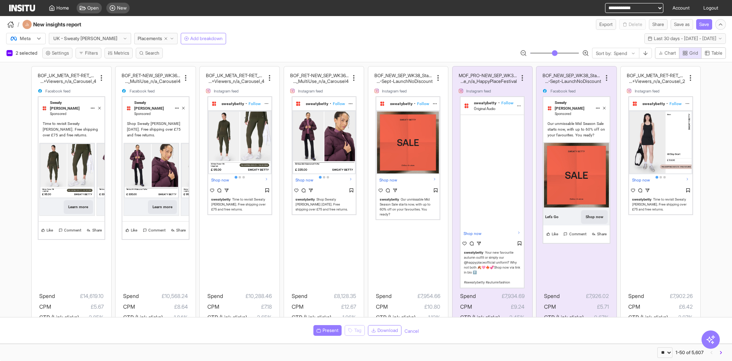
click at [388, 184] on div "Shop now" at bounding box center [408, 180] width 63 height 12
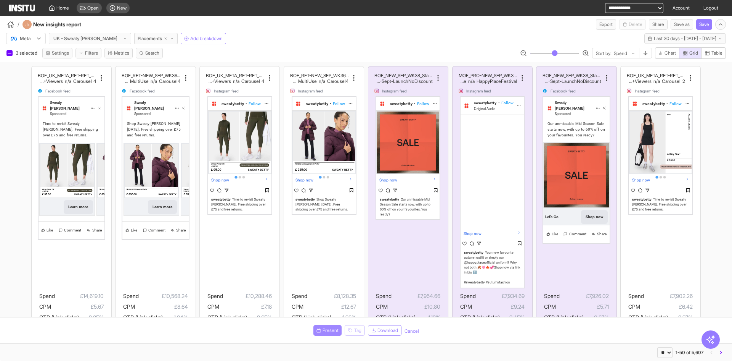
click at [327, 328] on span "Present" at bounding box center [331, 330] width 16 height 6
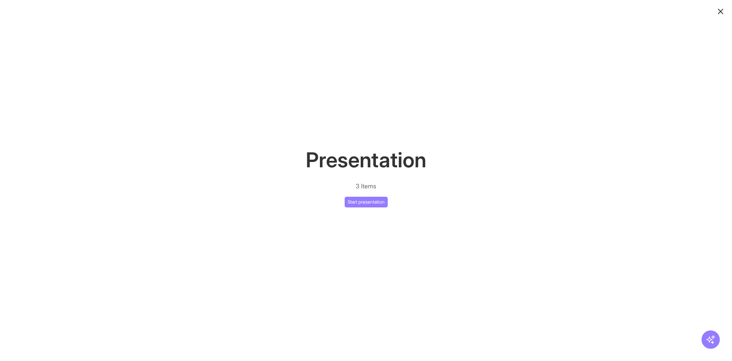
click at [371, 196] on div "Presentation 3 Items Start presentation" at bounding box center [366, 175] width 732 height 63
click at [370, 196] on button "Start presentation" at bounding box center [366, 201] width 43 height 11
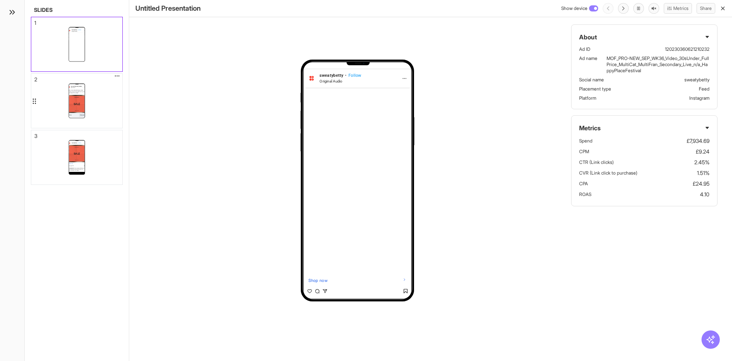
click at [92, 103] on div "Sweaty Betty Sponsored Our unmissable Mid Season Sale starts now, with up to 60…" at bounding box center [76, 101] width 91 height 54
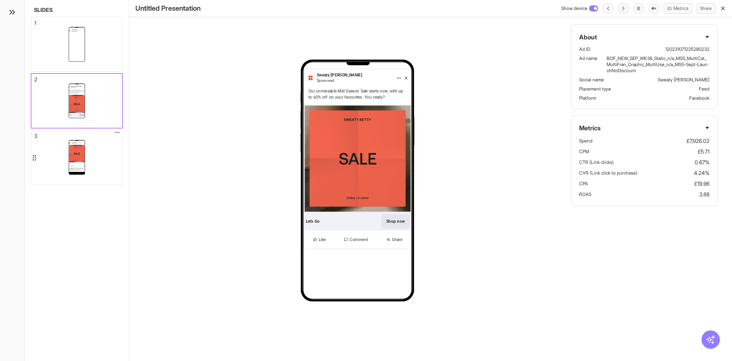
click at [93, 143] on div "sweatybetty • Follow Shop now sweatybetty Our unmissable Mid Season Sale starts…" at bounding box center [76, 157] width 91 height 54
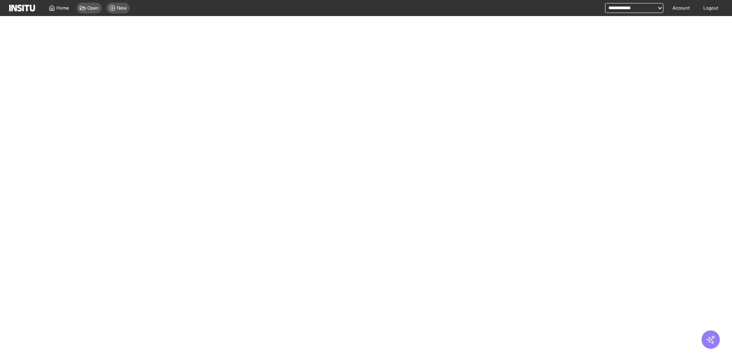
select select "**"
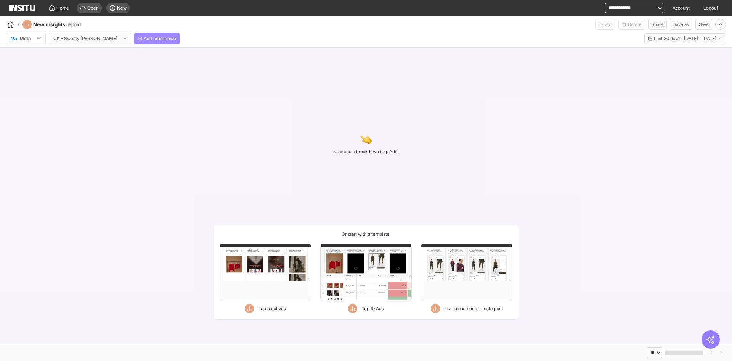
drag, startPoint x: 125, startPoint y: 27, endPoint x: 129, endPoint y: 40, distance: 14.3
click at [125, 27] on div "/ New insights report Export Delete Share Save as Save" at bounding box center [366, 23] width 732 height 14
click at [144, 40] on span "Add breakdown" at bounding box center [160, 38] width 32 height 6
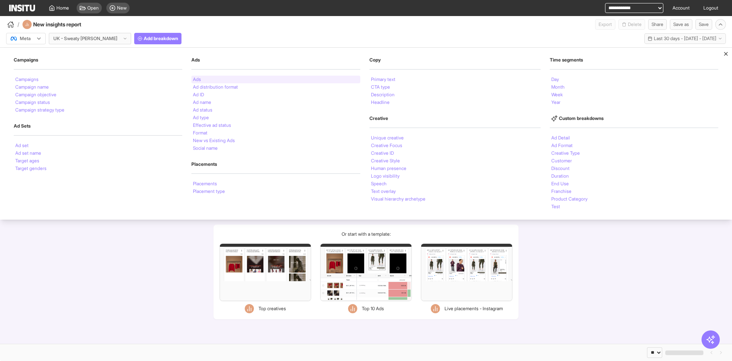
click at [223, 80] on div "Ads" at bounding box center [276, 80] width 169 height 8
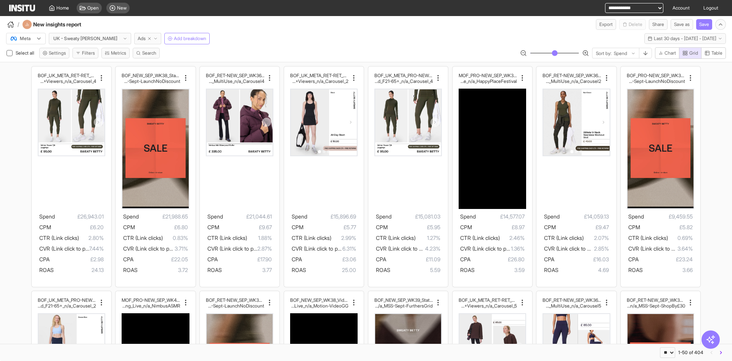
click at [138, 36] on button "Ads" at bounding box center [147, 38] width 27 height 11
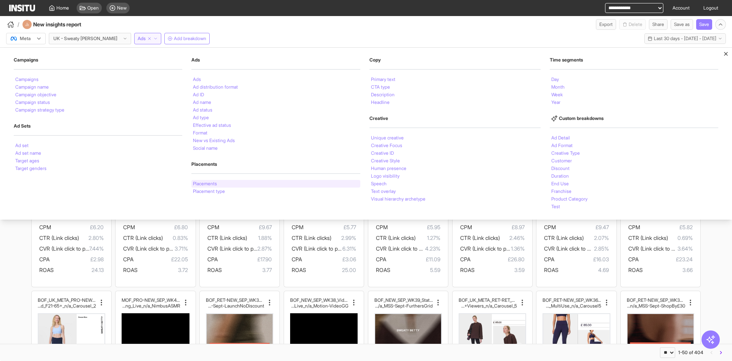
click at [241, 184] on div "Placements" at bounding box center [276, 184] width 169 height 8
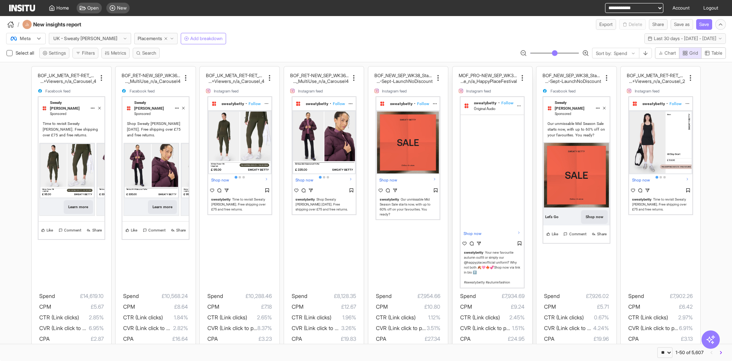
click at [485, 90] on span "Instagram feed" at bounding box center [479, 91] width 25 height 4
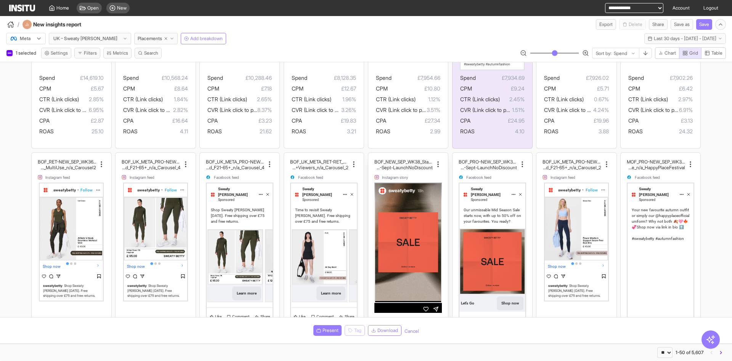
scroll to position [229, 0]
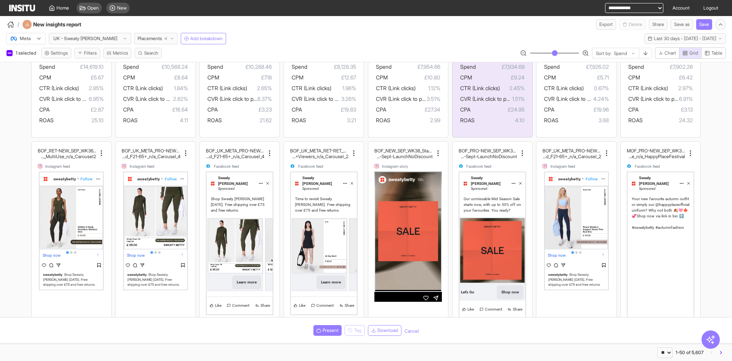
click at [407, 155] on h2 "n_Graphic_MultiUse_n/a_MSS-Sept-LaunchNoDiscount" at bounding box center [404, 156] width 58 height 6
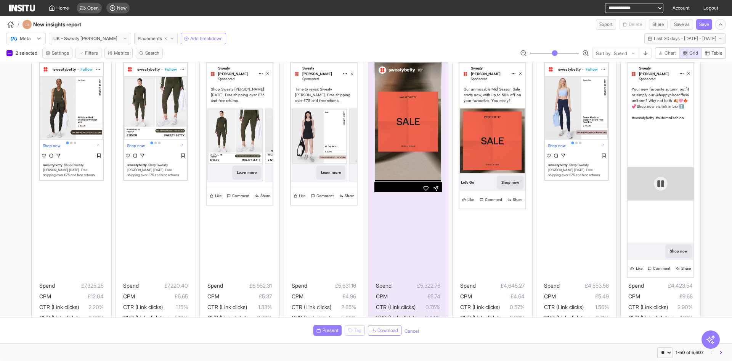
scroll to position [305, 0]
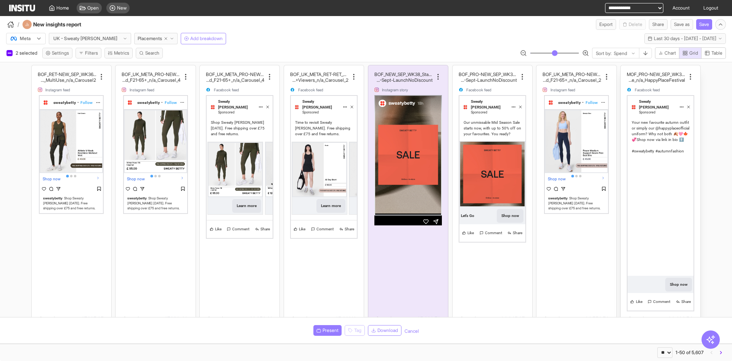
click at [650, 90] on span "Facebook feed" at bounding box center [647, 90] width 25 height 4
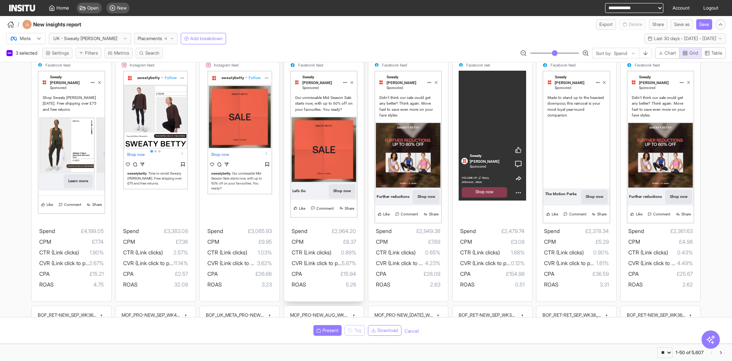
scroll to position [687, 0]
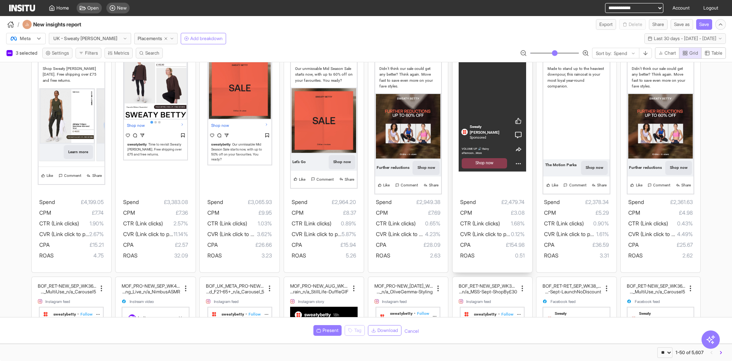
click at [513, 253] on span "0.51" at bounding box center [500, 255] width 50 height 9
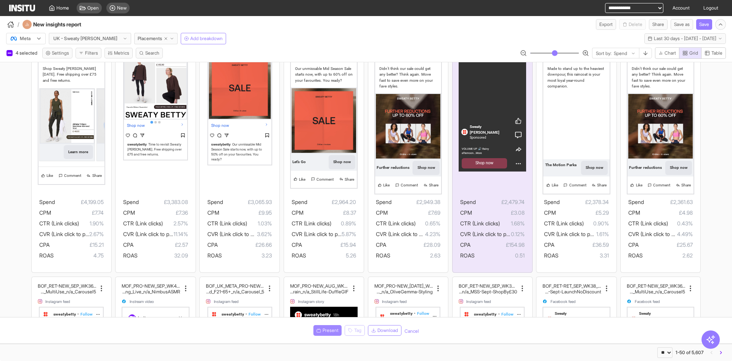
click at [327, 325] on button "Present" at bounding box center [328, 330] width 28 height 11
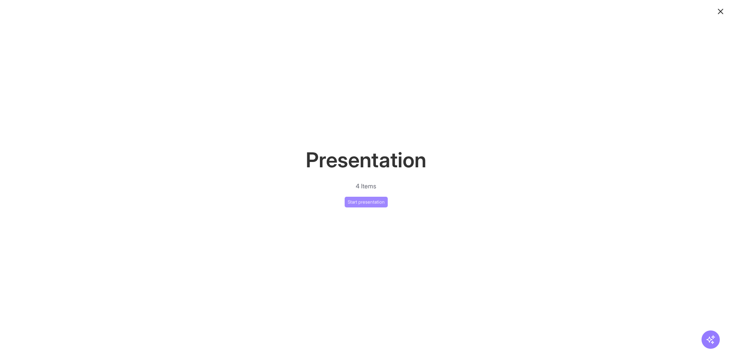
click at [372, 204] on button "Start presentation" at bounding box center [366, 201] width 43 height 11
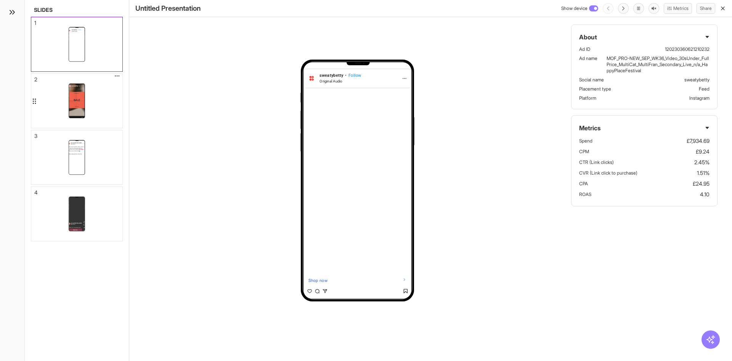
click at [90, 91] on div "sweatybetty 18h" at bounding box center [76, 101] width 91 height 54
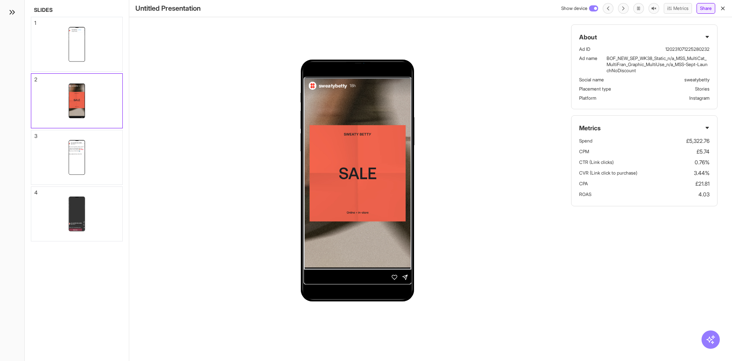
click at [707, 11] on button "Share" at bounding box center [706, 8] width 19 height 11
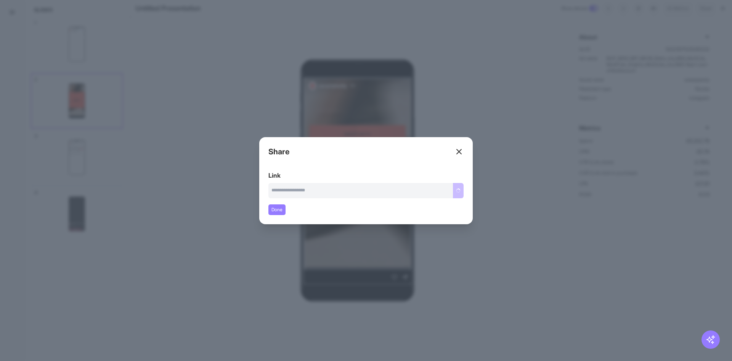
type input "**********"
click at [53, 99] on div "Close overlay" at bounding box center [366, 180] width 732 height 361
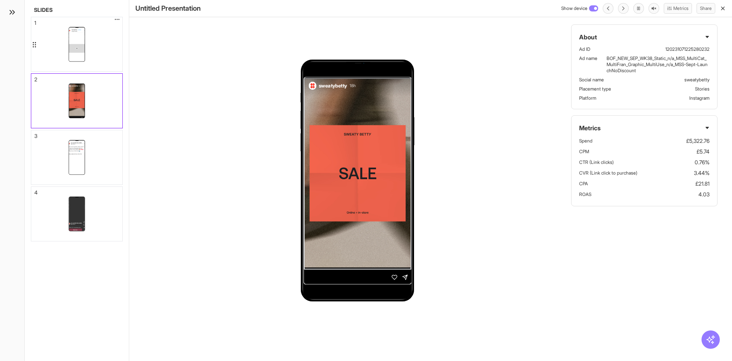
click at [54, 63] on div "sweatybetty • Follow Original Audio Shop now sweatybetty Your new favourite aut…" at bounding box center [76, 44] width 91 height 54
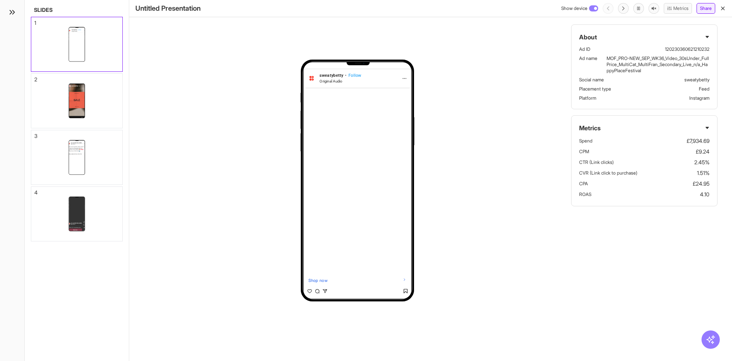
click at [702, 6] on button "Share" at bounding box center [706, 8] width 19 height 11
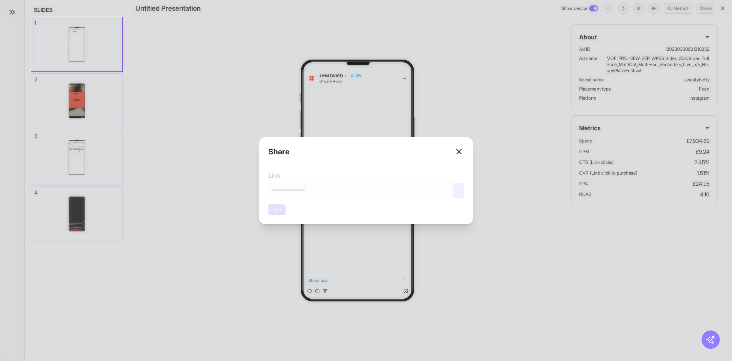
type input "**********"
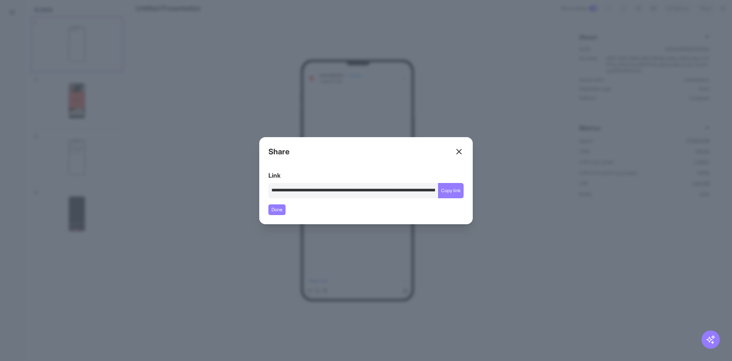
click at [460, 149] on icon at bounding box center [459, 151] width 9 height 9
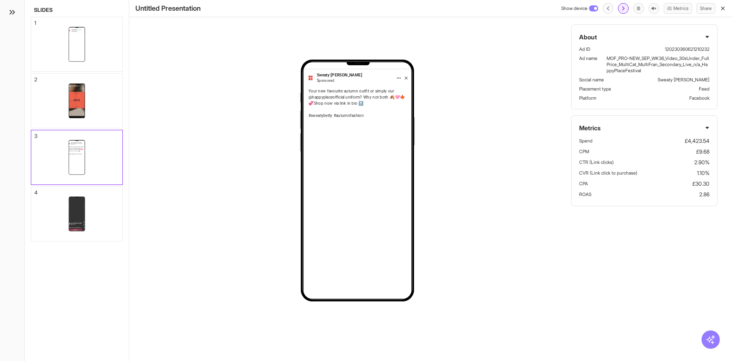
click at [625, 6] on icon "button" at bounding box center [623, 8] width 7 height 7
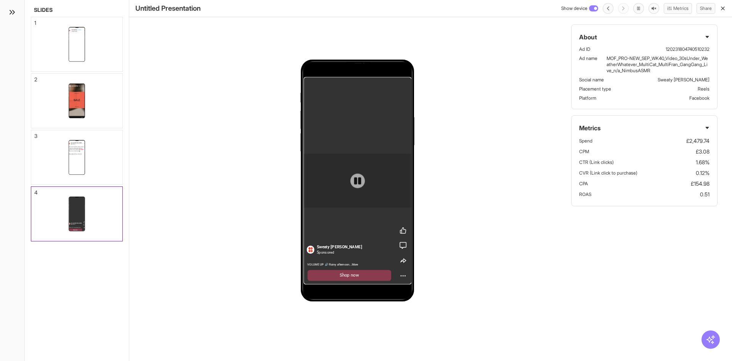
click at [355, 191] on div at bounding box center [358, 180] width 108 height 54
click at [356, 181] on icon at bounding box center [357, 180] width 7 height 7
click at [356, 181] on icon at bounding box center [357, 180] width 7 height 8
click at [101, 152] on div "Sweaty Betty Sponsored Your new favourite autumn outfit or simply our @happypla…" at bounding box center [76, 157] width 91 height 54
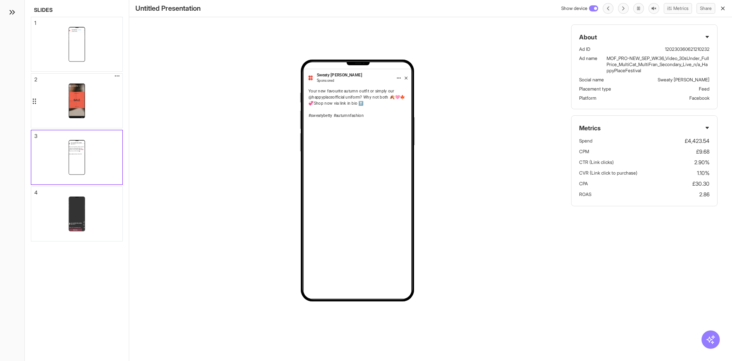
click at [83, 96] on img at bounding box center [77, 100] width 18 height 32
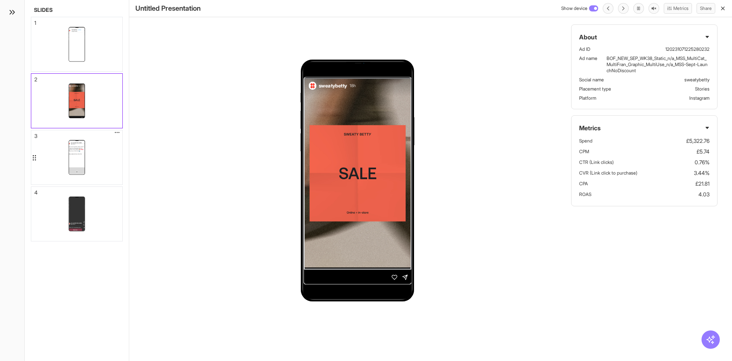
click at [60, 159] on div "Sweaty Betty Sponsored Your new favourite autumn outfit or simply our @happypla…" at bounding box center [76, 157] width 91 height 54
click at [85, 163] on div "Sweaty Betty Sponsored Your new favourite autumn outfit or simply our @happypla…" at bounding box center [76, 157] width 91 height 54
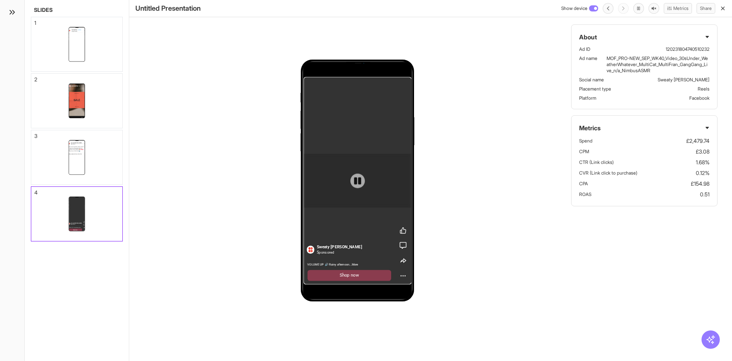
click at [471, 42] on div "Sweaty Betty Sponsored VOLUME UP 🔊 Rainy afternoon...More Shop now About Ad ID …" at bounding box center [430, 180] width 603 height 361
click at [669, 48] on p "120231804740510232" at bounding box center [688, 49] width 44 height 6
copy p "120231804740510232"
click at [721, 6] on icon "button" at bounding box center [723, 8] width 6 height 6
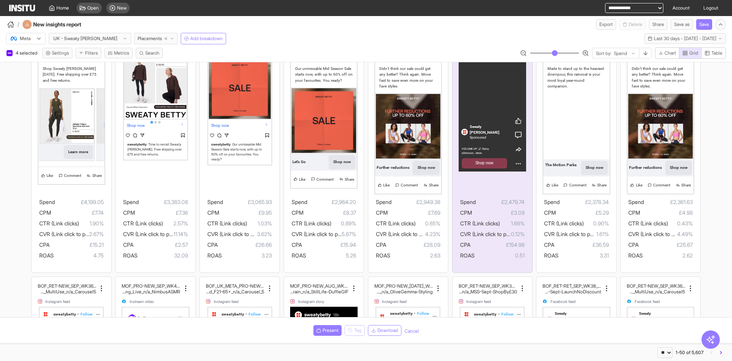
click at [647, 9] on select "**********" at bounding box center [634, 8] width 58 height 10
select select "**********"
click at [605, 3] on select "**********" at bounding box center [634, 8] width 58 height 10
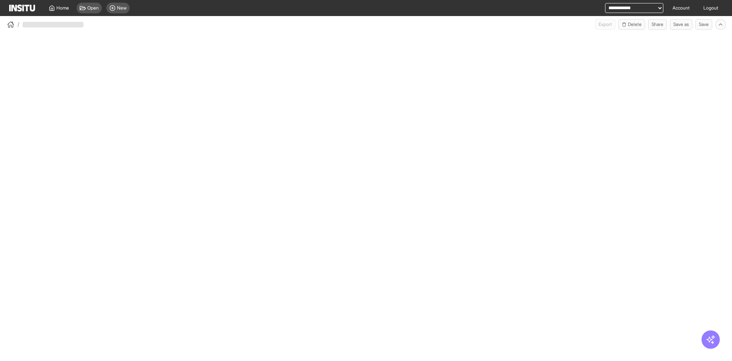
select select "**"
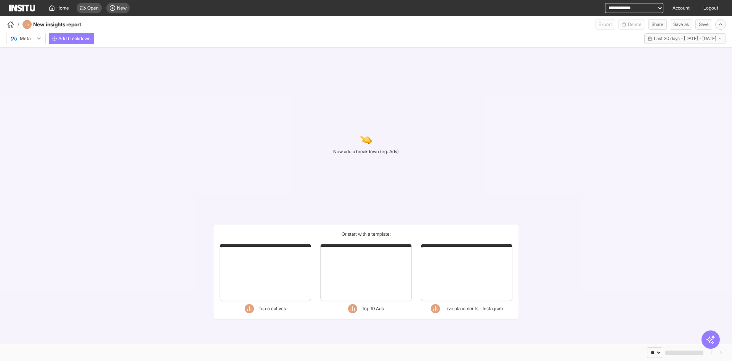
select select "**"
click at [53, 37] on circle "button" at bounding box center [55, 39] width 4 height 4
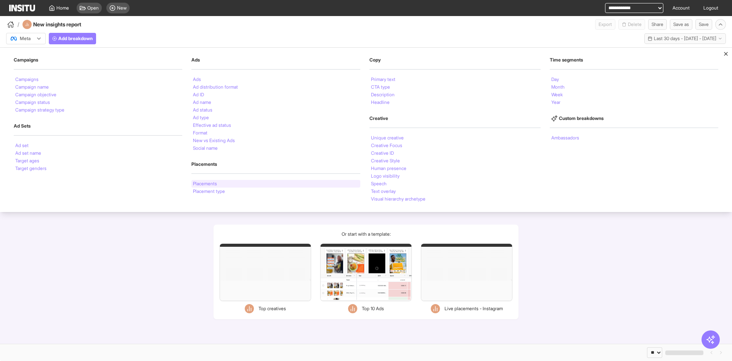
click at [224, 183] on div "Placements" at bounding box center [276, 184] width 169 height 8
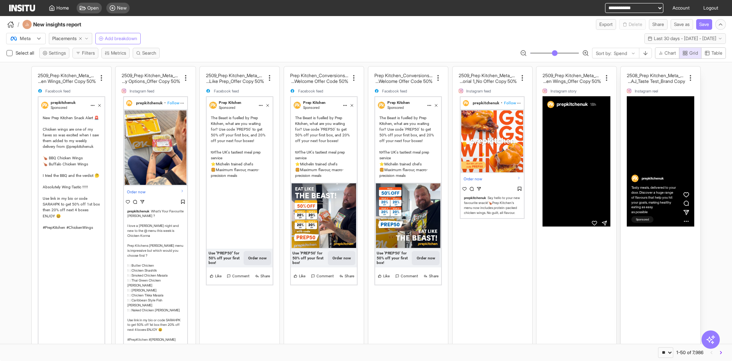
click at [660, 84] on div "2508_Prep Kitchen_Meta_Awareness_Broad Audien ce_Video_Ambassador_AJ_Taste Test…" at bounding box center [661, 82] width 68 height 21
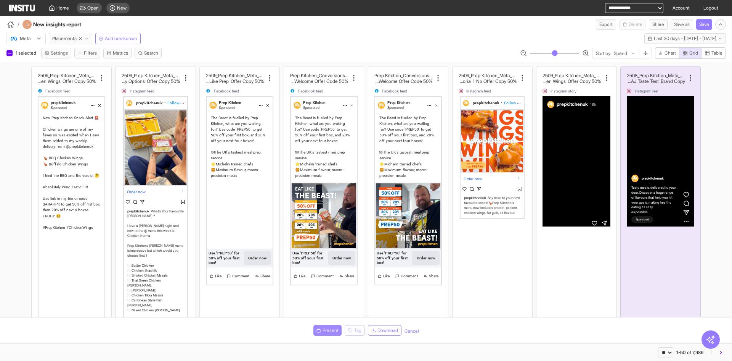
click at [331, 326] on button "Present" at bounding box center [328, 330] width 28 height 11
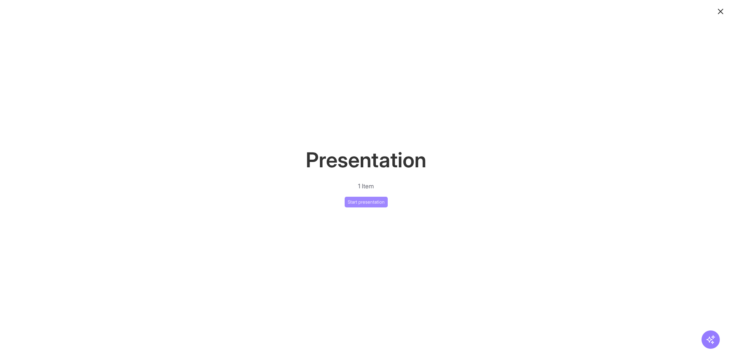
click at [372, 198] on button "Start presentation" at bounding box center [366, 201] width 43 height 11
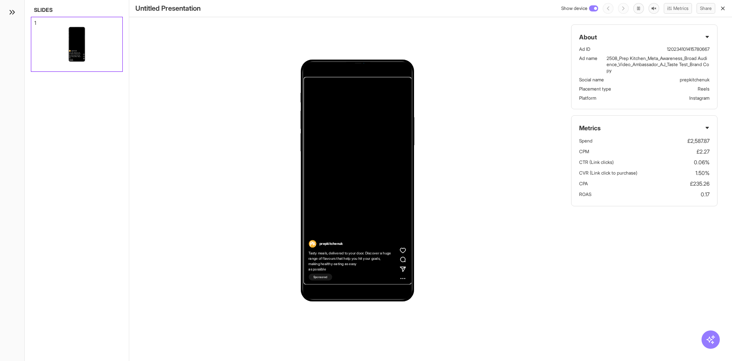
click at [668, 51] on p "120234101415780667" at bounding box center [688, 49] width 43 height 6
copy p "120234101415780667"
click at [544, 122] on div "prepkitchenuk Tasty meals, delivered to your door. Discover a huge range of fla…" at bounding box center [430, 180] width 603 height 361
drag, startPoint x: 721, startPoint y: 8, endPoint x: 562, endPoint y: 57, distance: 166.9
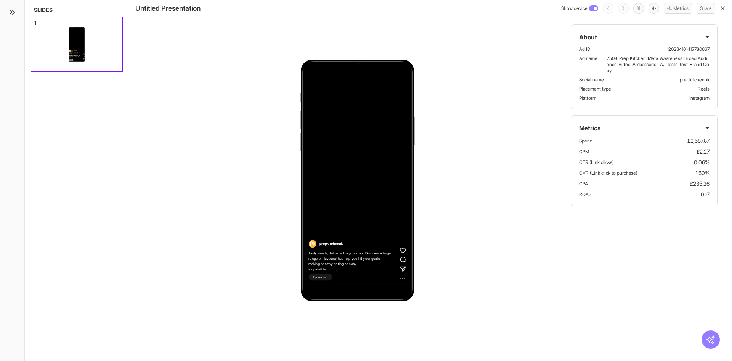
click at [721, 8] on icon "button" at bounding box center [723, 8] width 6 height 6
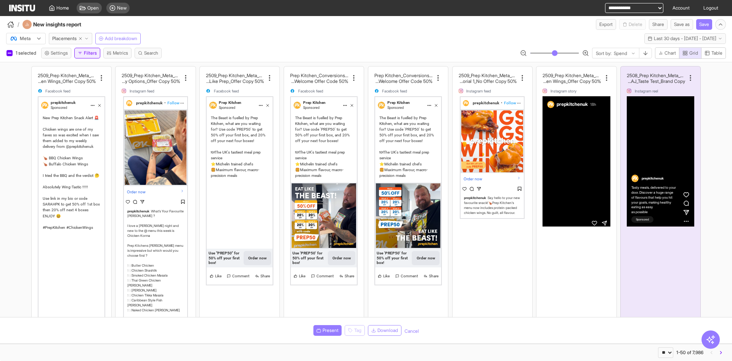
click at [94, 51] on button "Filters" at bounding box center [87, 53] width 26 height 11
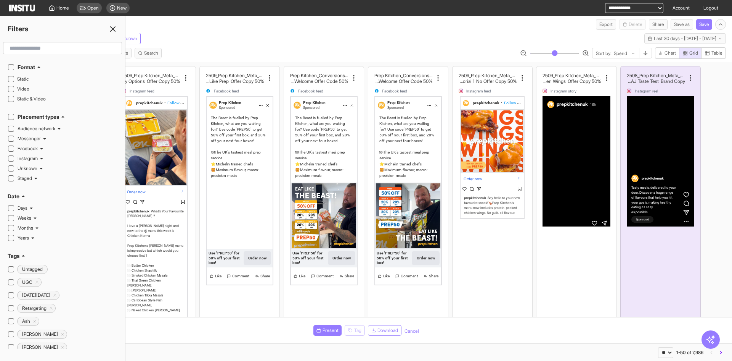
click at [37, 148] on span "Facebook" at bounding box center [28, 148] width 20 height 6
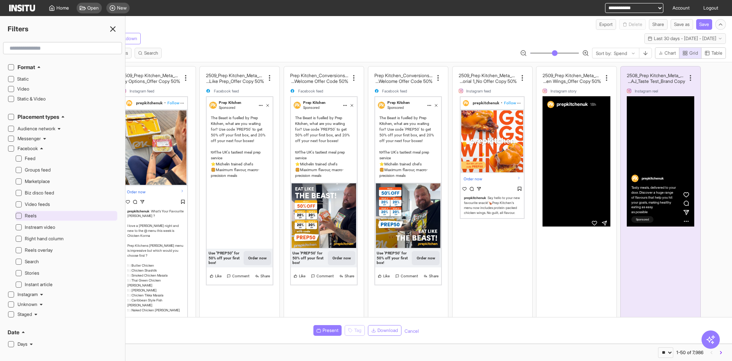
click at [55, 211] on div "Reels" at bounding box center [70, 215] width 91 height 9
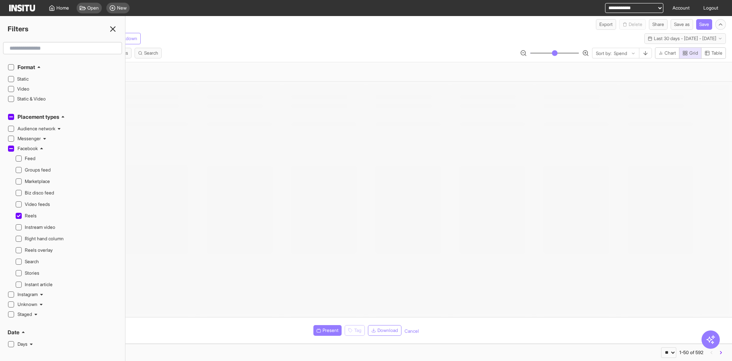
click at [113, 32] on icon at bounding box center [112, 28] width 9 height 9
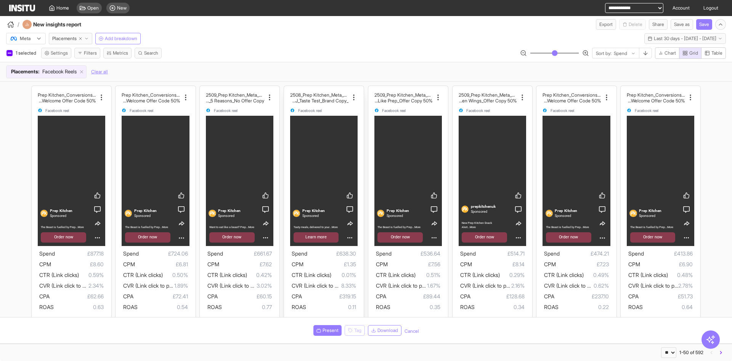
click at [315, 107] on div "2508_Prep Kitchen_Meta_Reach_Broad Audience _Video_Ambassador_AJ_Taste Test_Bra…" at bounding box center [324, 102] width 68 height 21
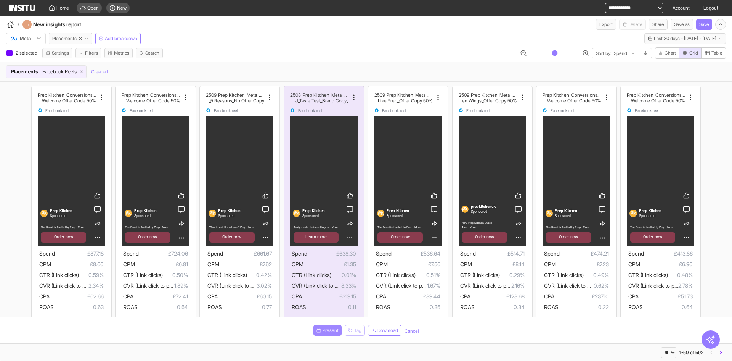
click at [335, 327] on button "Present" at bounding box center [328, 330] width 28 height 11
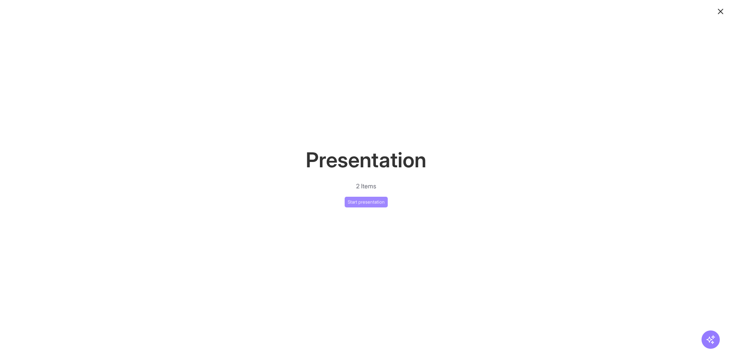
click at [355, 204] on button "Start presentation" at bounding box center [366, 201] width 43 height 11
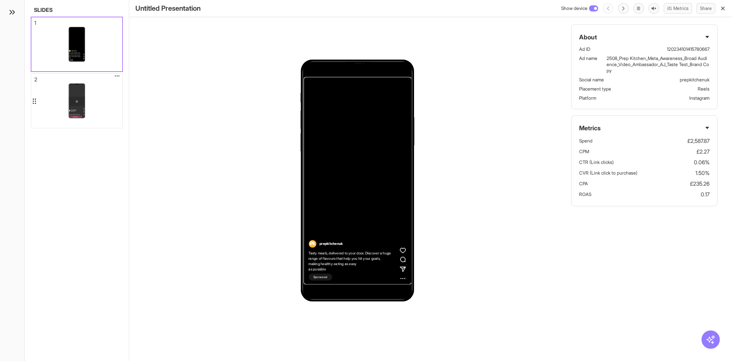
click at [86, 101] on div "Prep Kitchen Sponsored Tasty meals, delivered to your...More Learn more" at bounding box center [76, 101] width 91 height 54
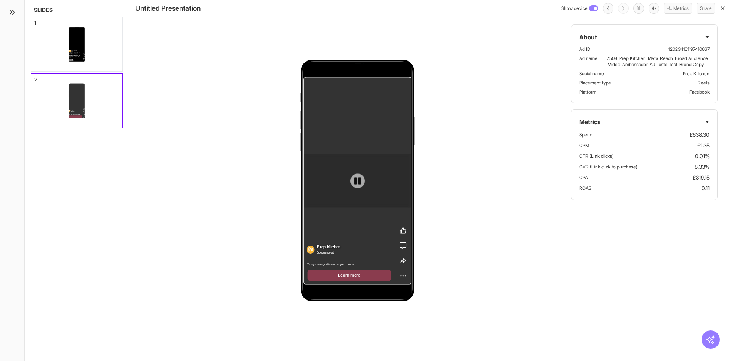
click at [357, 182] on icon at bounding box center [358, 180] width 8 height 8
click at [468, 180] on div "Prep Kitchen Sponsored Tasty meals, delivered to your...More Learn more About A…" at bounding box center [430, 180] width 603 height 361
